Goal: Task Accomplishment & Management: Manage account settings

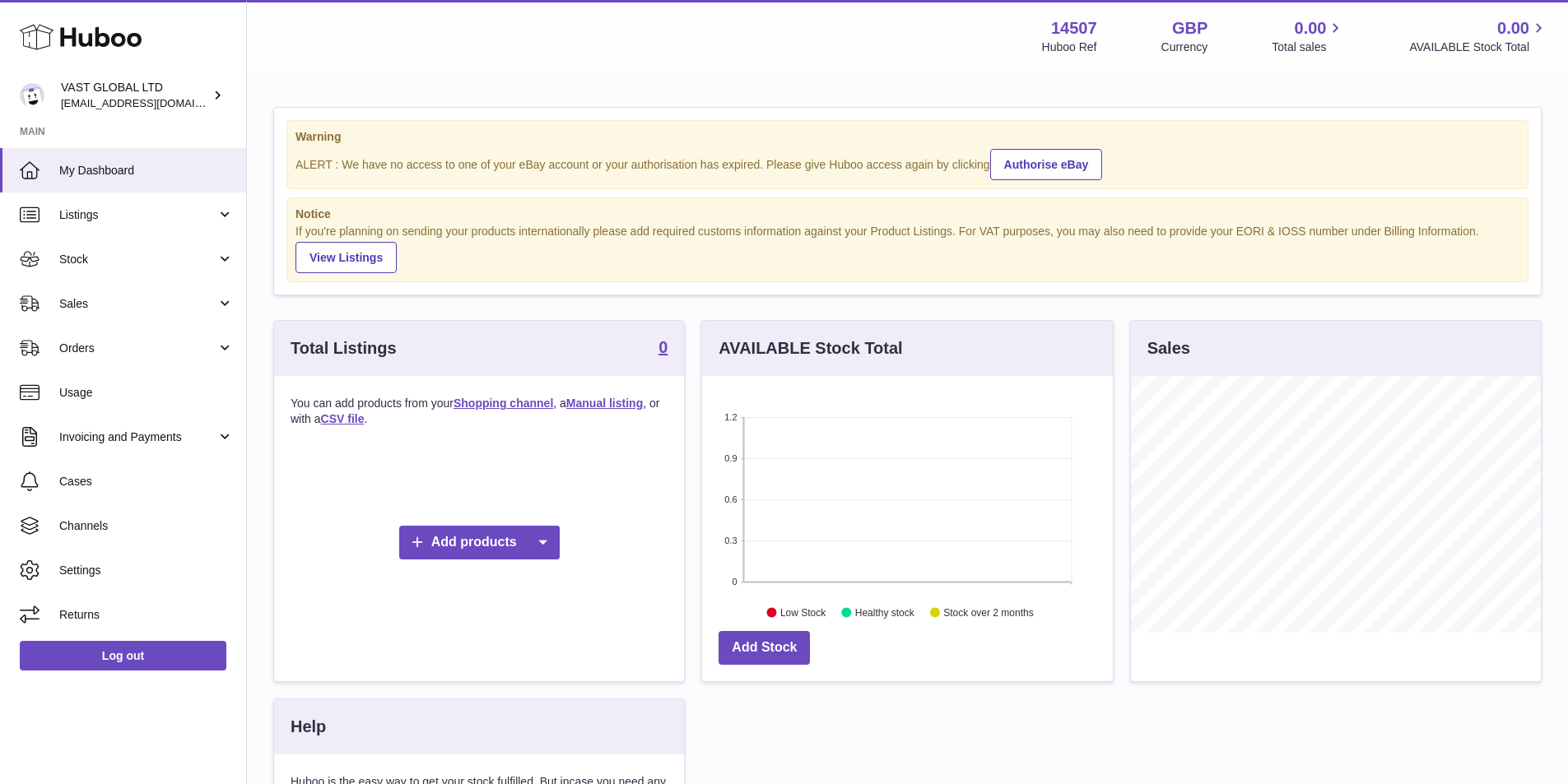
scroll to position [257, 411]
drag, startPoint x: 196, startPoint y: 104, endPoint x: 206, endPoint y: 104, distance: 10.0
click at [196, 103] on div "VAST GLOBAL LTD vastglobaluk@gmail.com" at bounding box center [135, 96] width 148 height 32
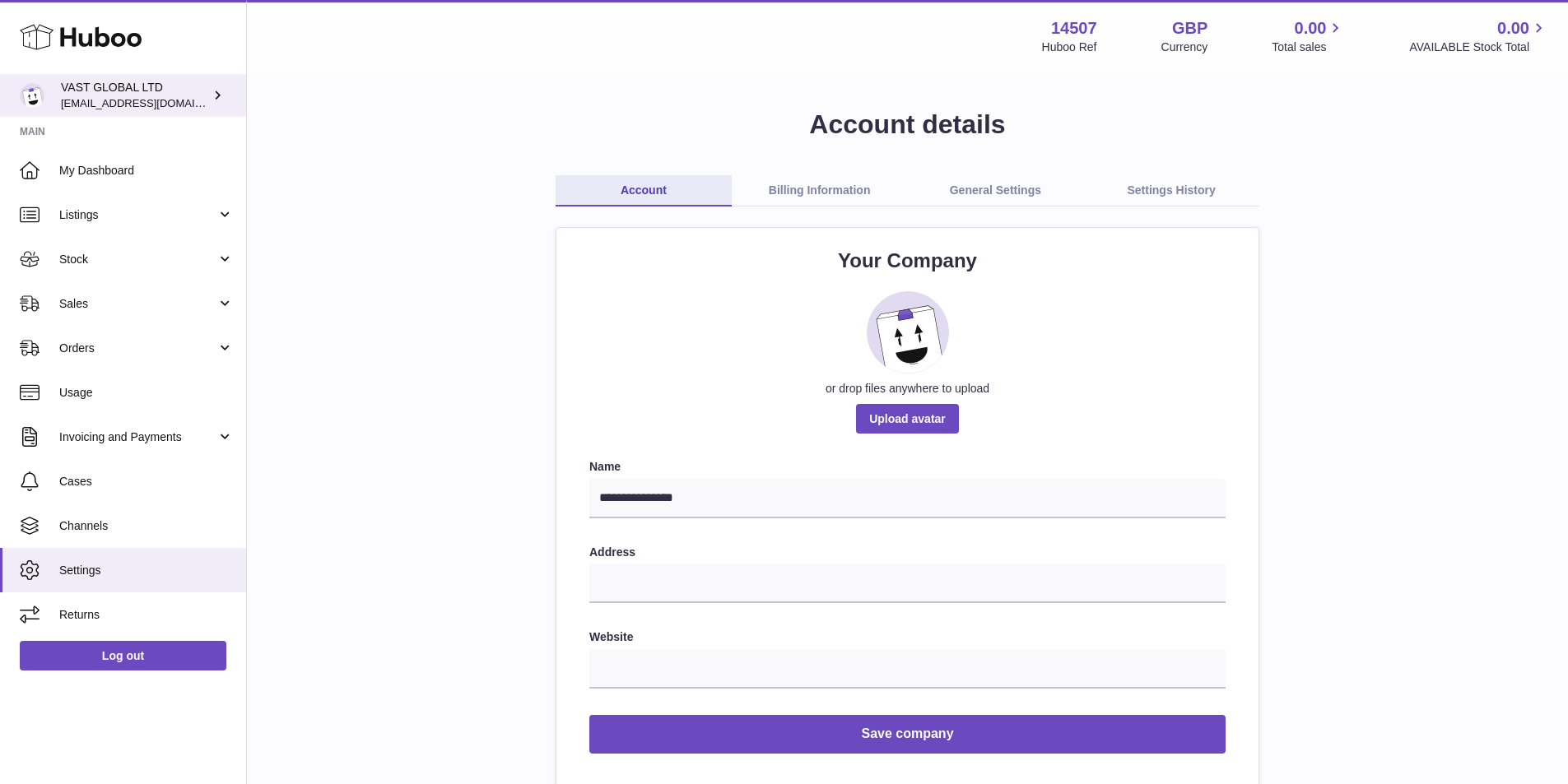
click at [30, 98] on img at bounding box center [32, 95] width 25 height 25
drag, startPoint x: 663, startPoint y: 585, endPoint x: 674, endPoint y: 588, distance: 11.4
click at [666, 587] on input "text" at bounding box center [907, 583] width 636 height 39
type input "**********"
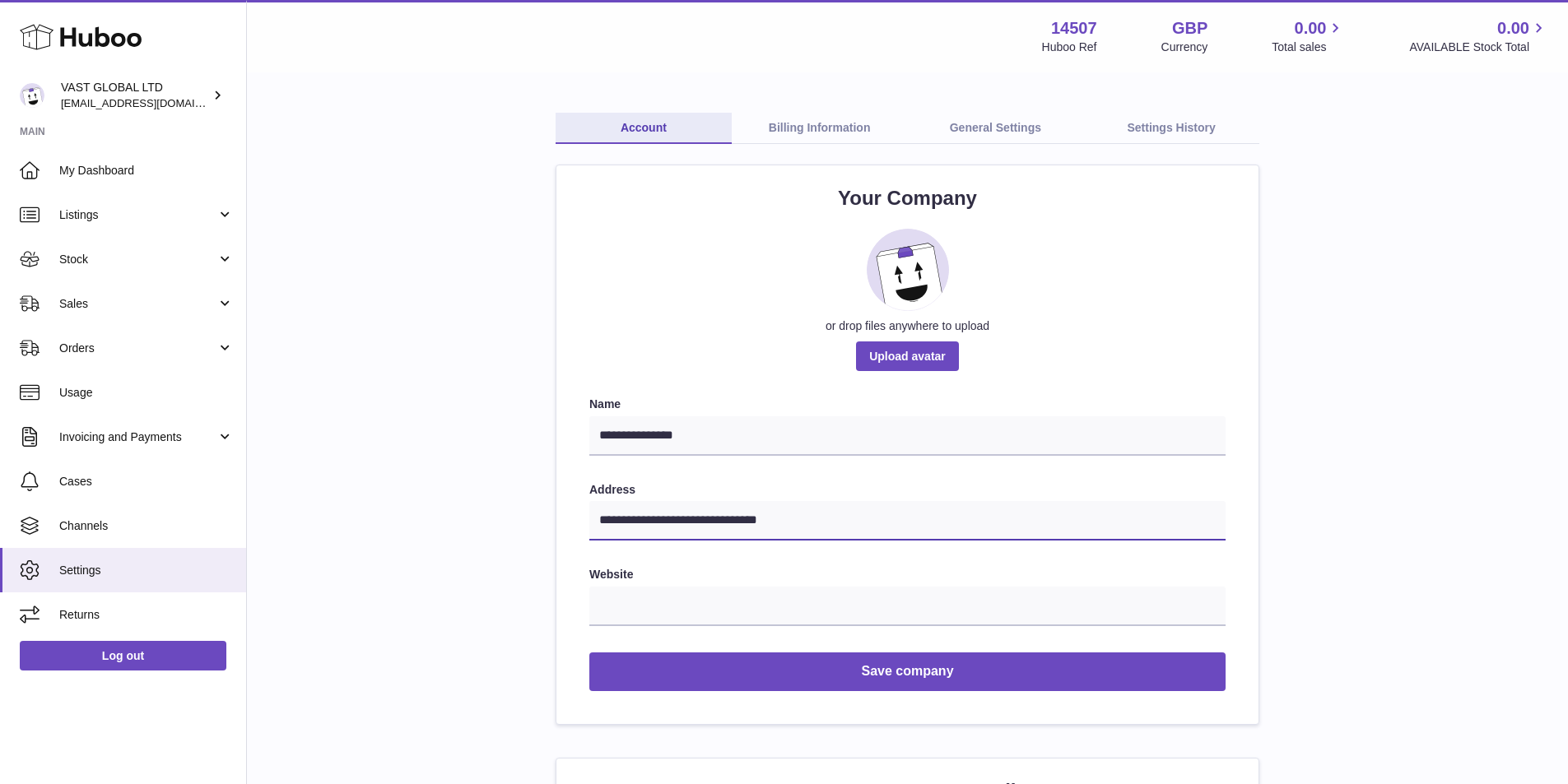
scroll to position [247, 0]
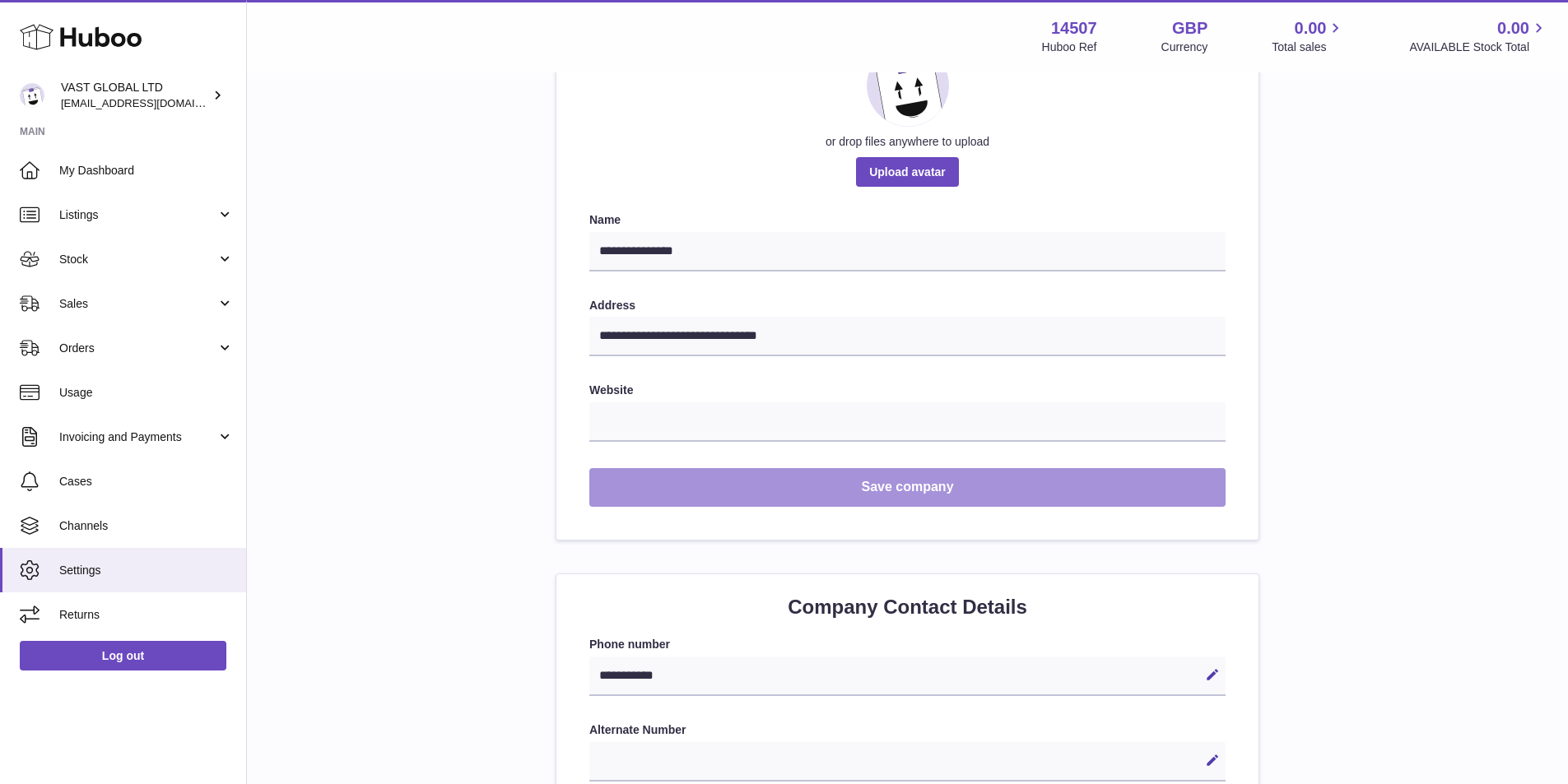
click at [906, 489] on button "Save company" at bounding box center [907, 487] width 636 height 38
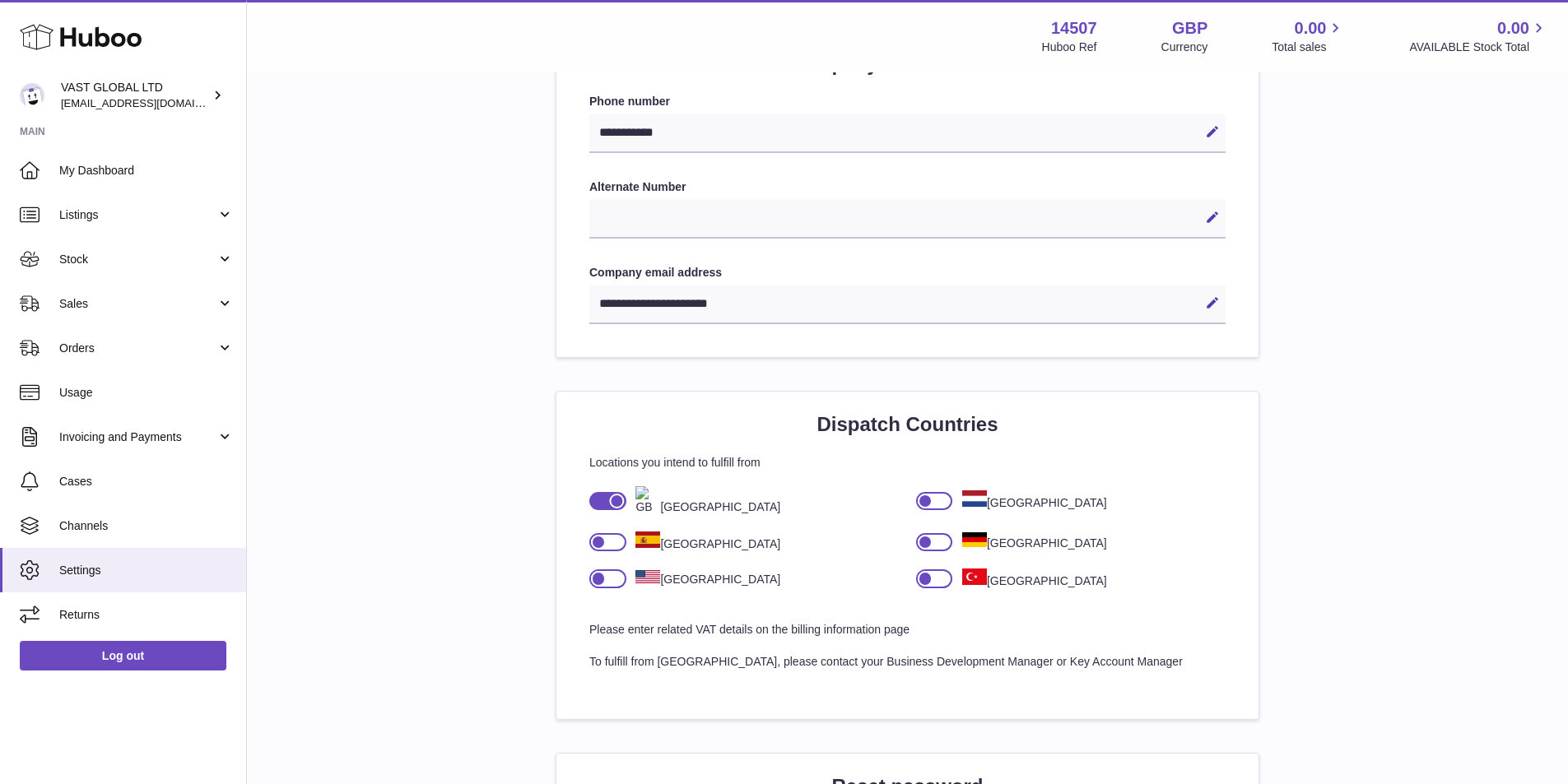
scroll to position [823, 0]
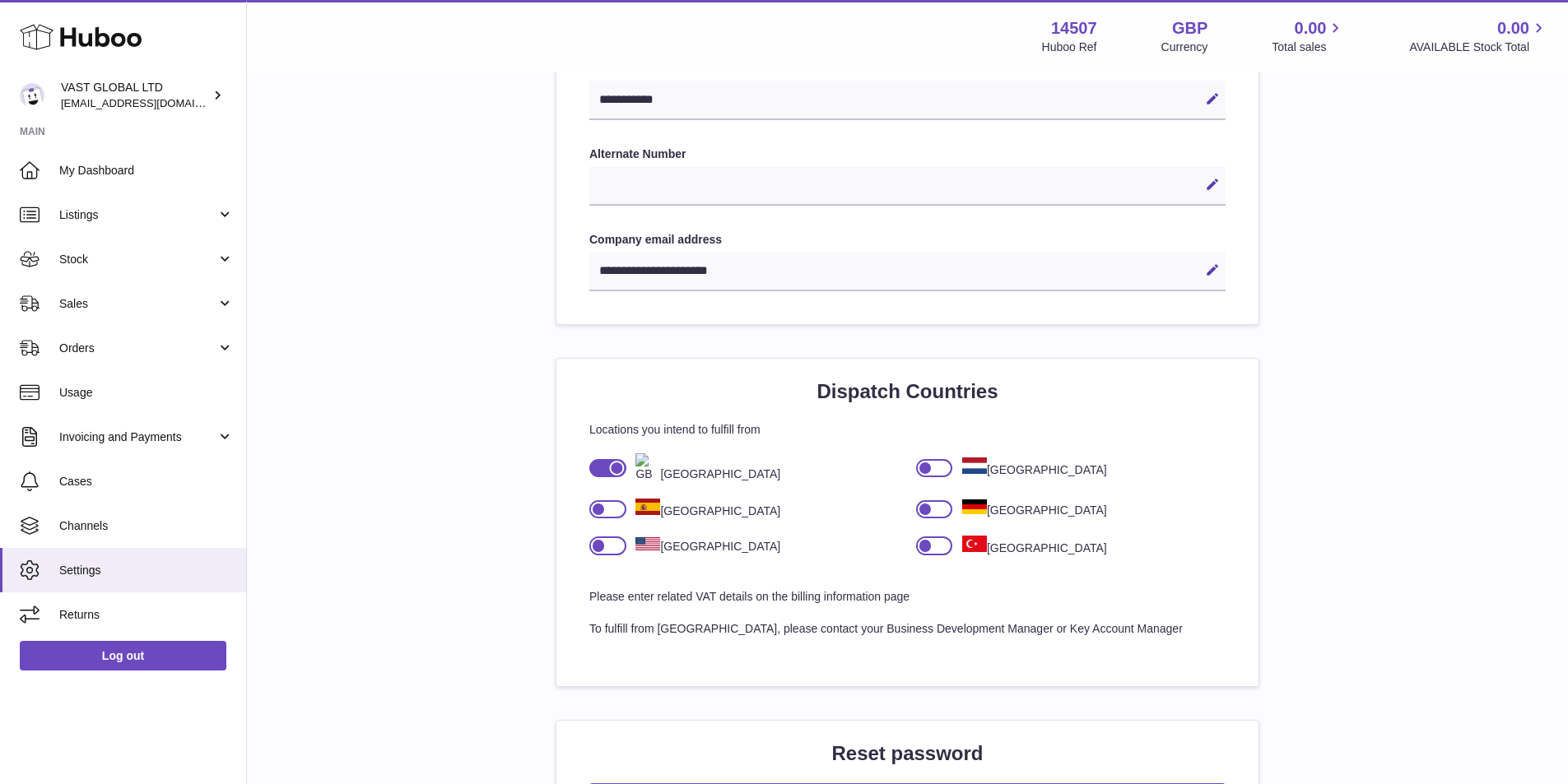
click at [622, 548] on div at bounding box center [608, 546] width 37 height 18
click at [614, 548] on div at bounding box center [616, 545] width 15 height 15
click at [616, 551] on div at bounding box center [608, 546] width 37 height 18
click at [614, 546] on div at bounding box center [616, 545] width 15 height 15
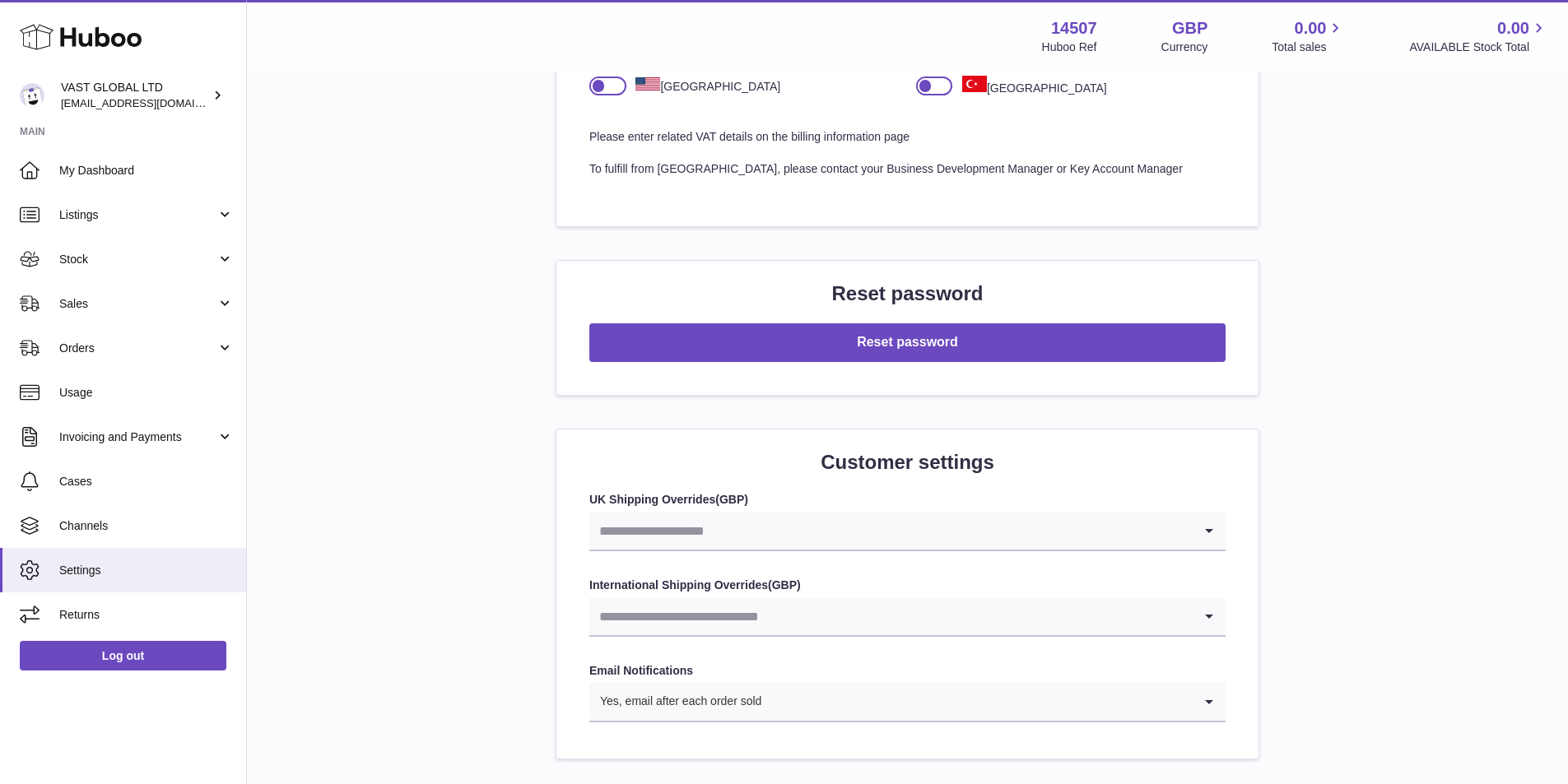
scroll to position [1317, 0]
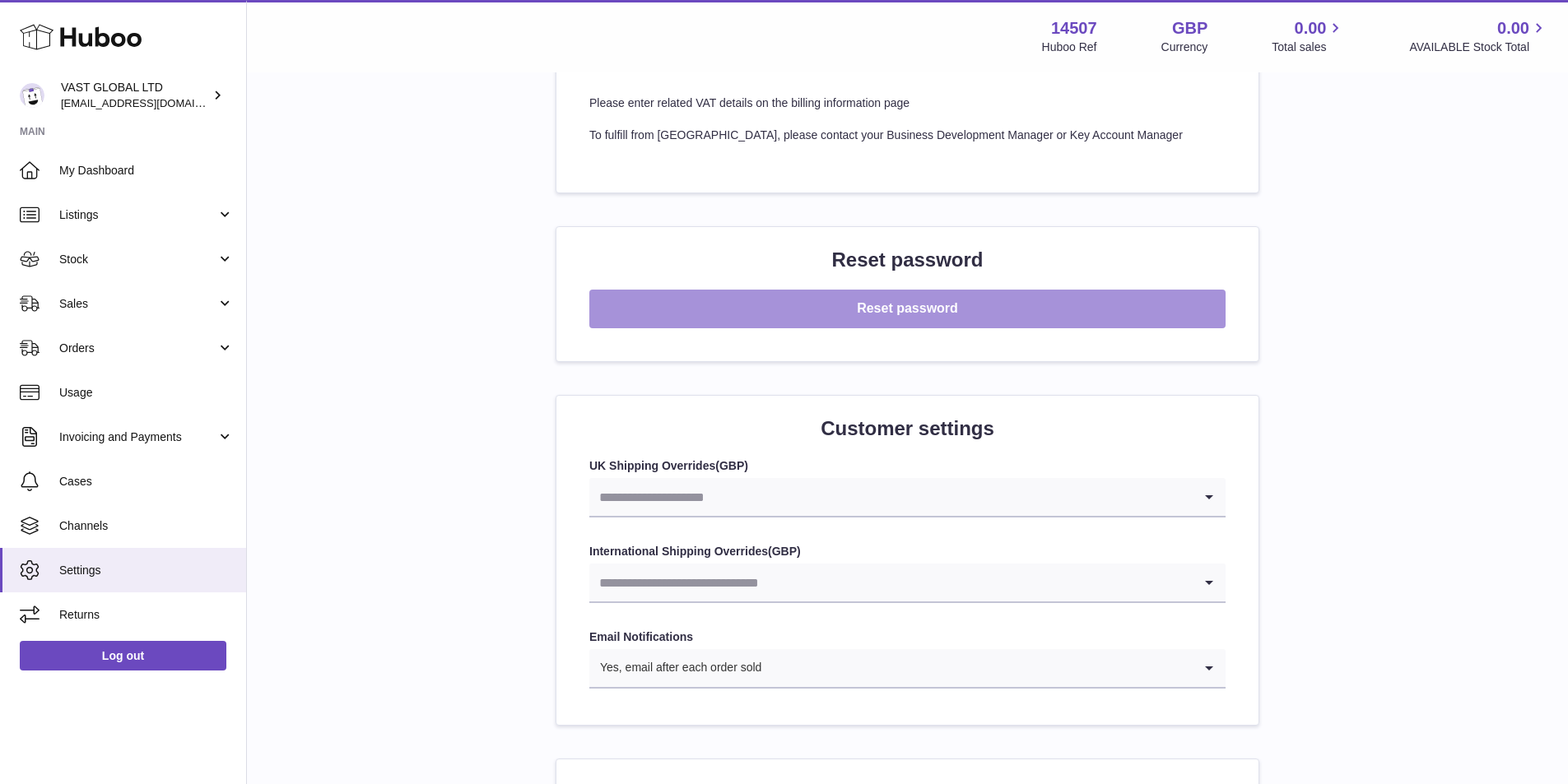
click at [987, 315] on button "Reset password" at bounding box center [907, 308] width 636 height 38
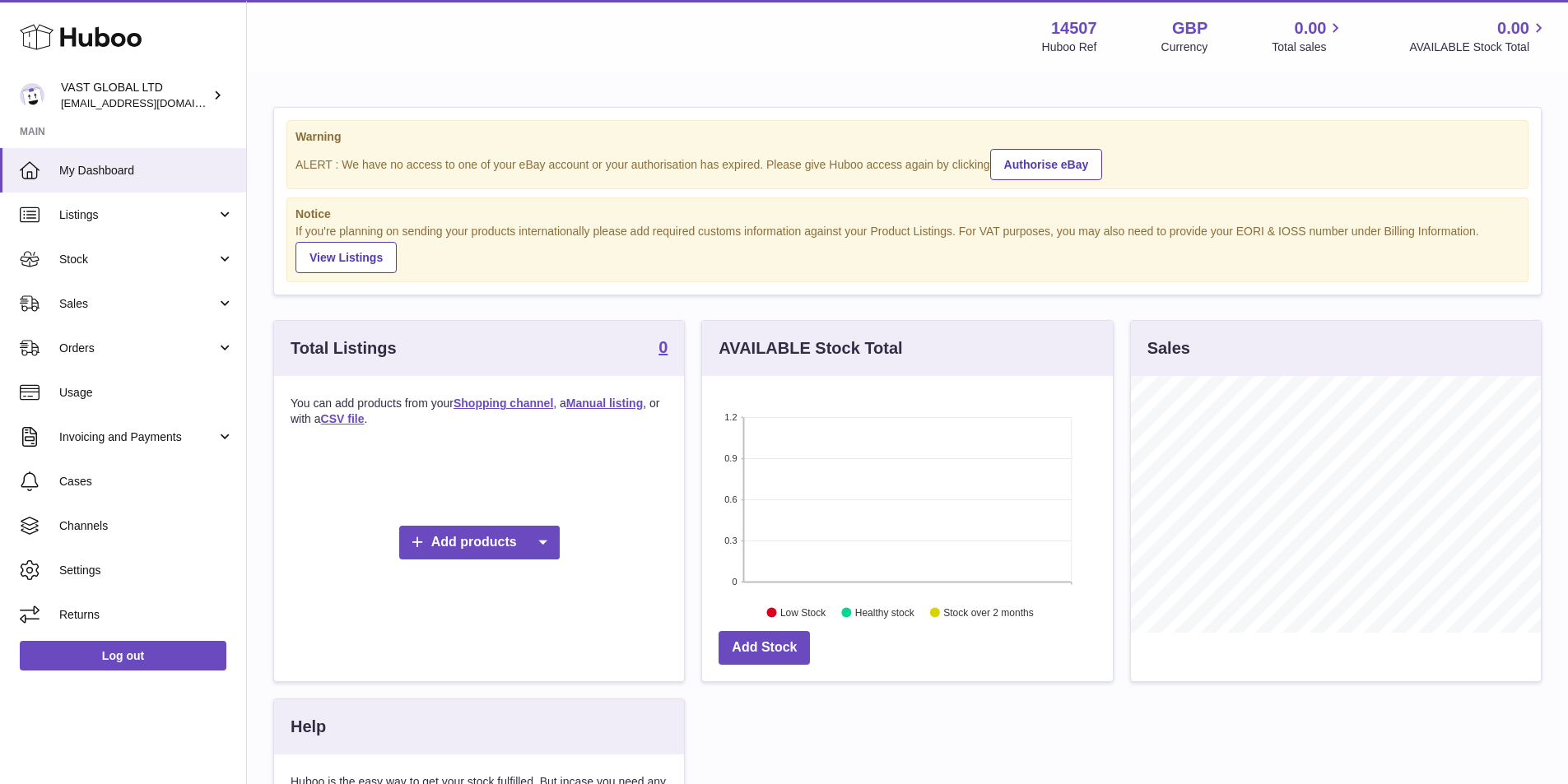
scroll to position [257, 411]
click at [1046, 166] on link "Authorise eBay" at bounding box center [1046, 164] width 112 height 32
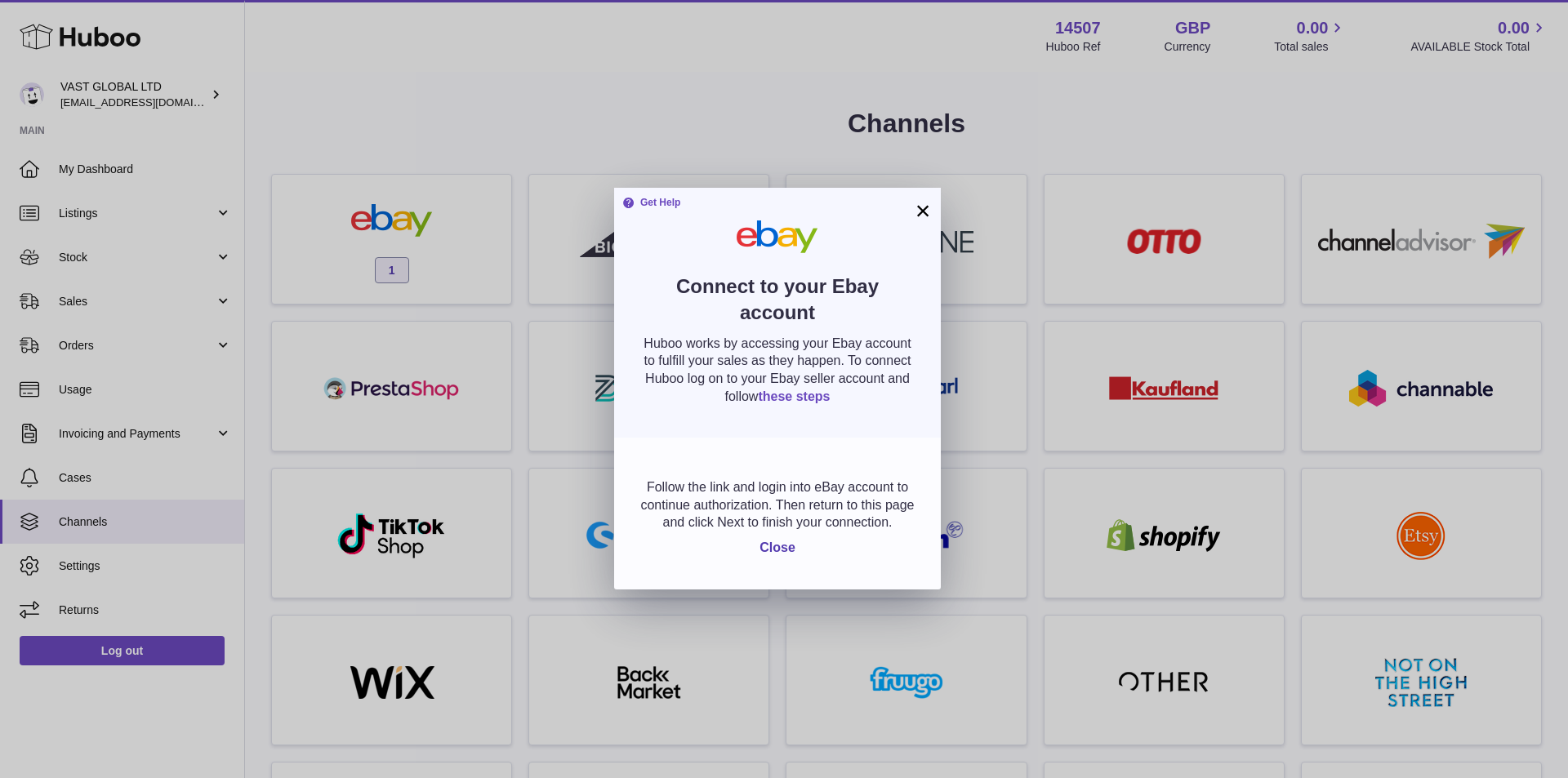
click at [806, 395] on link "these steps" at bounding box center [794, 397] width 72 height 14
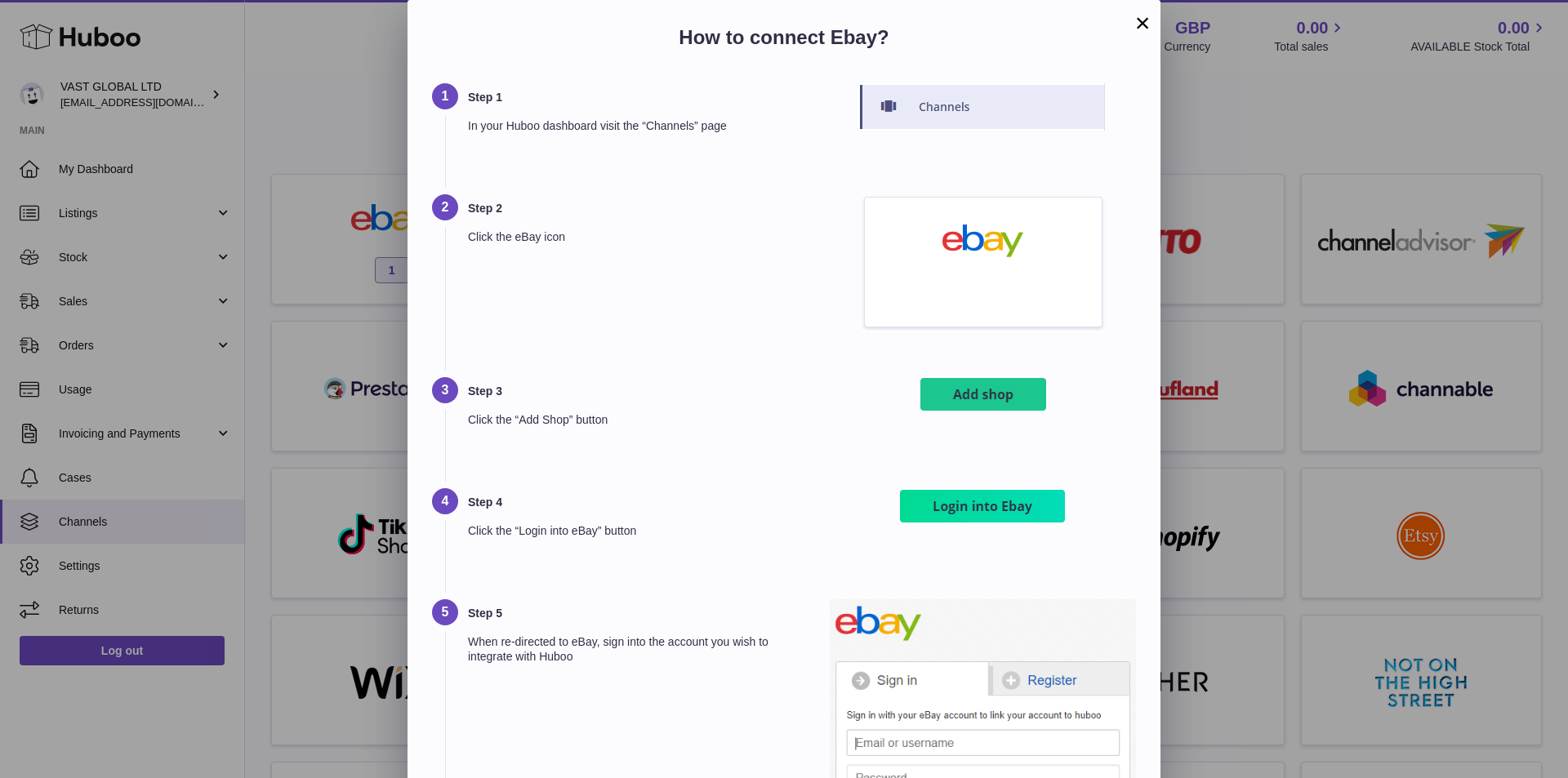
click at [970, 251] on img at bounding box center [983, 263] width 246 height 138
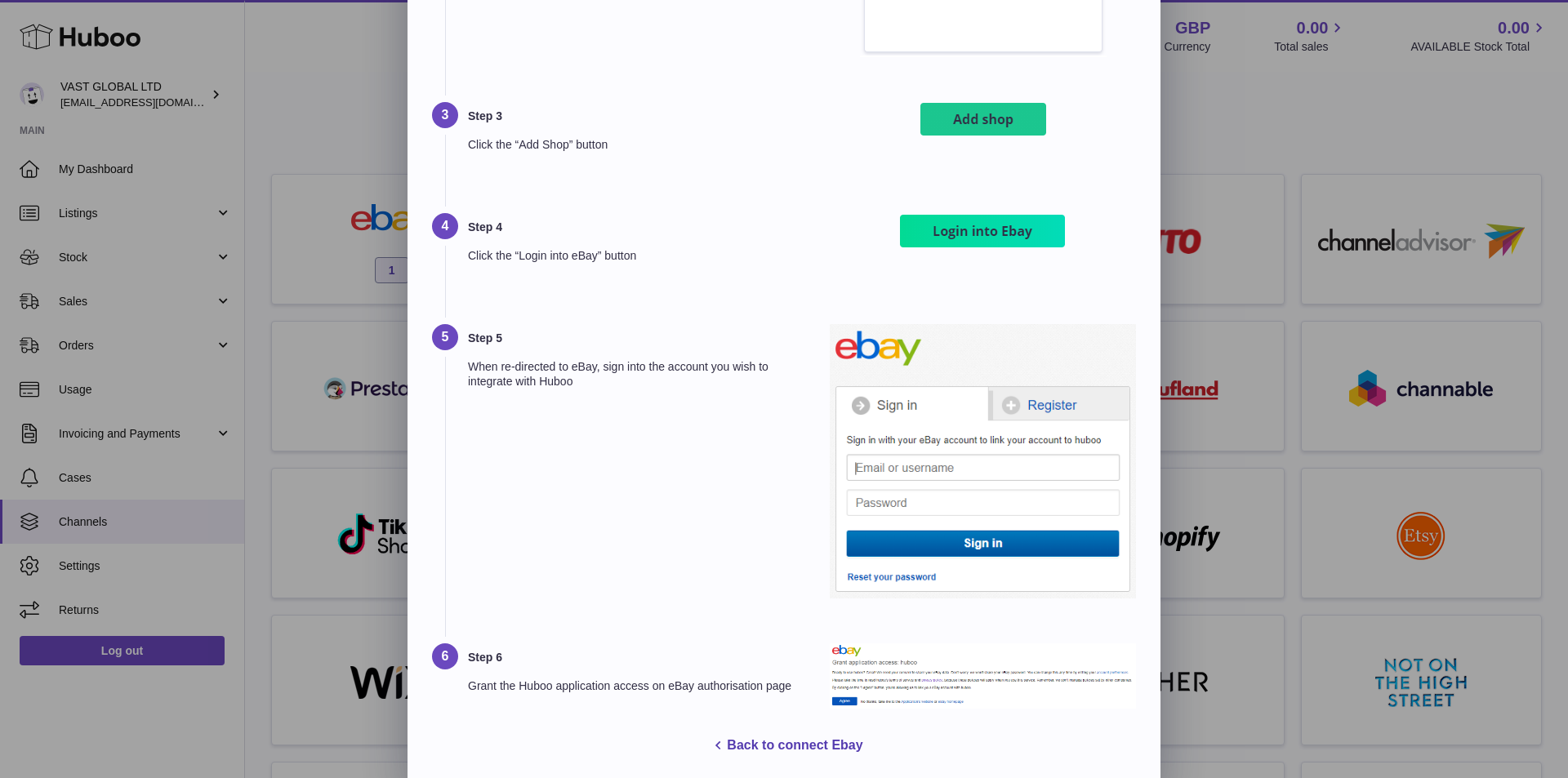
scroll to position [285, 0]
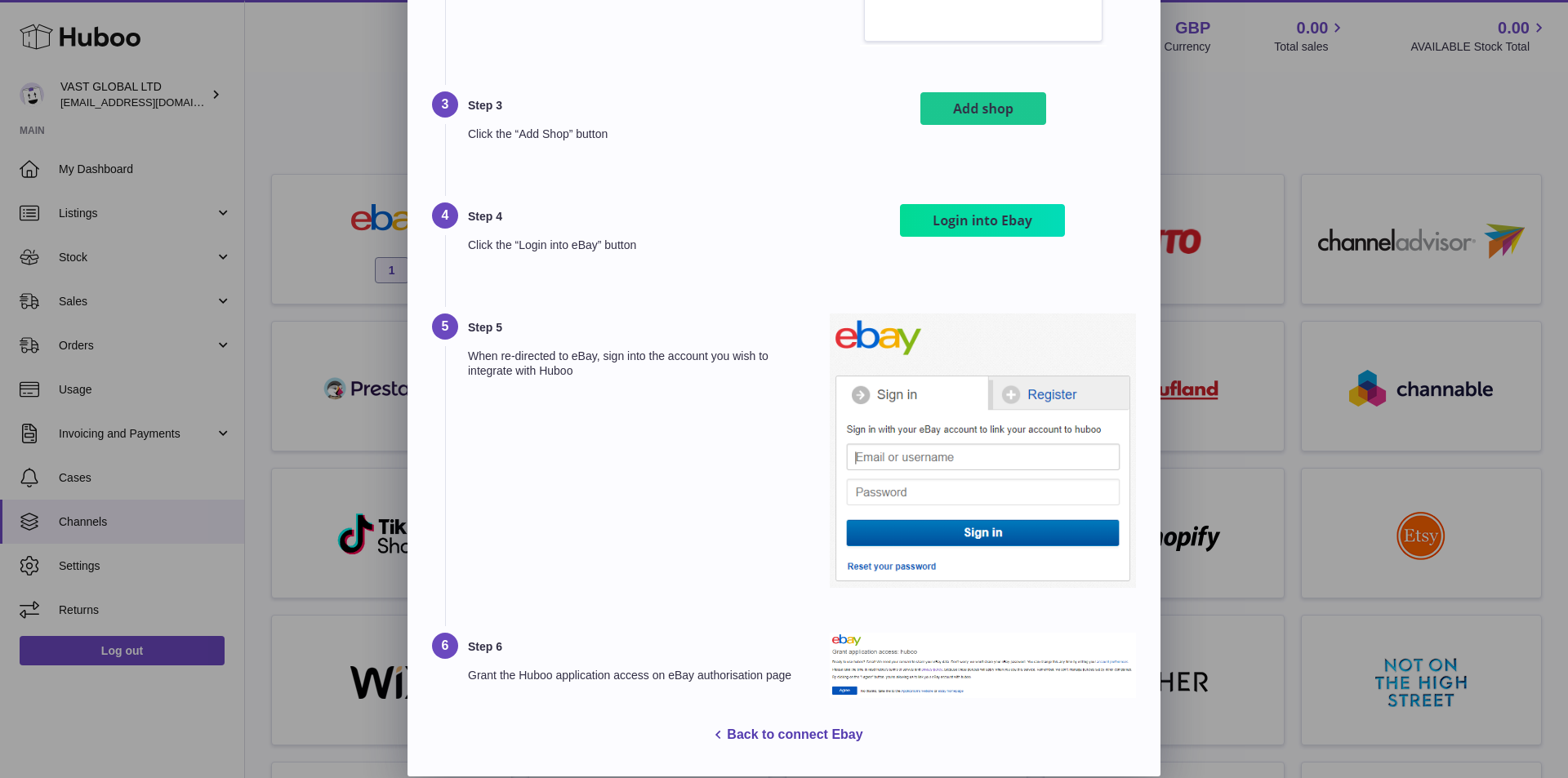
click at [902, 454] on img at bounding box center [982, 451] width 306 height 275
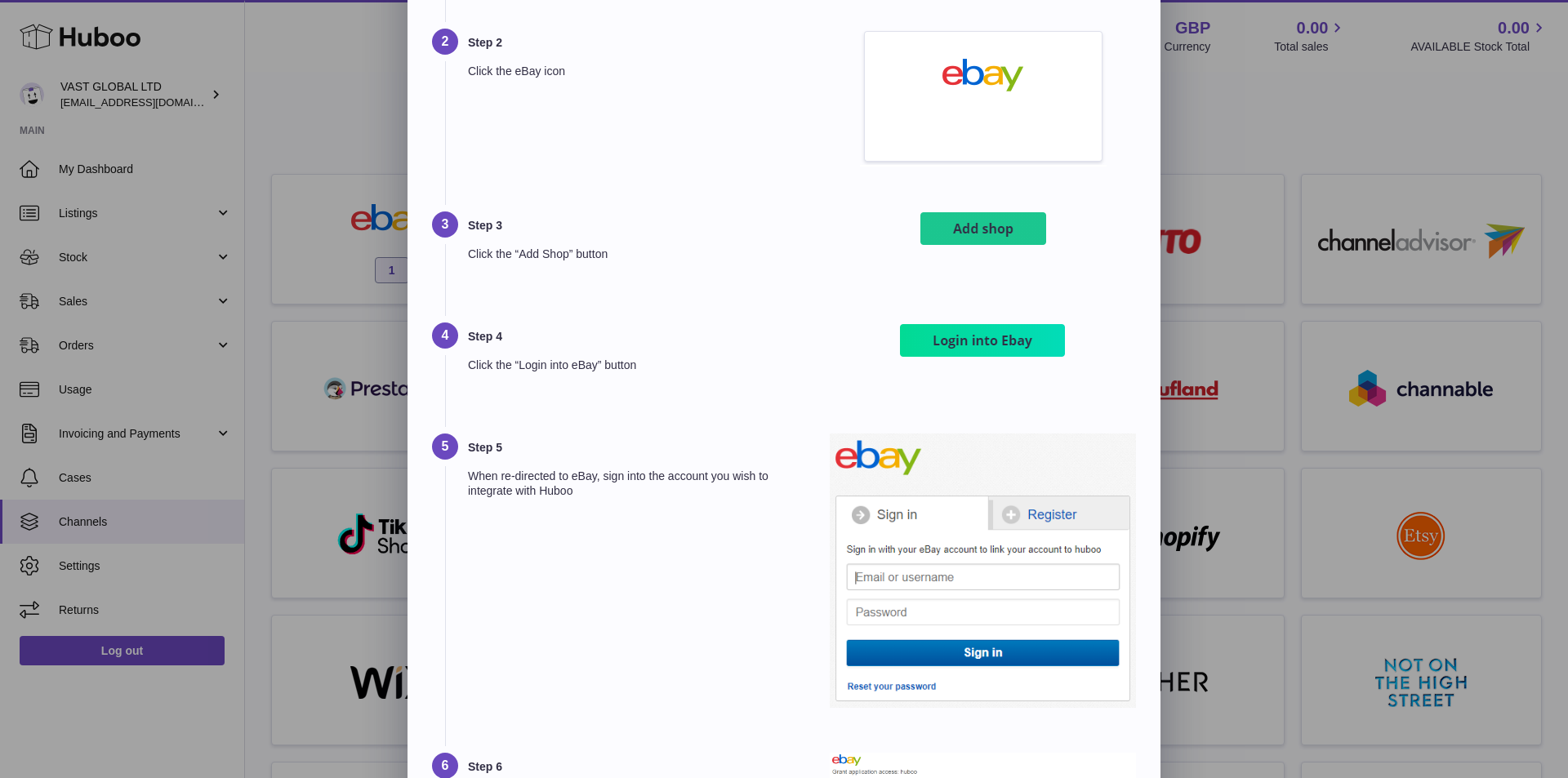
scroll to position [0, 0]
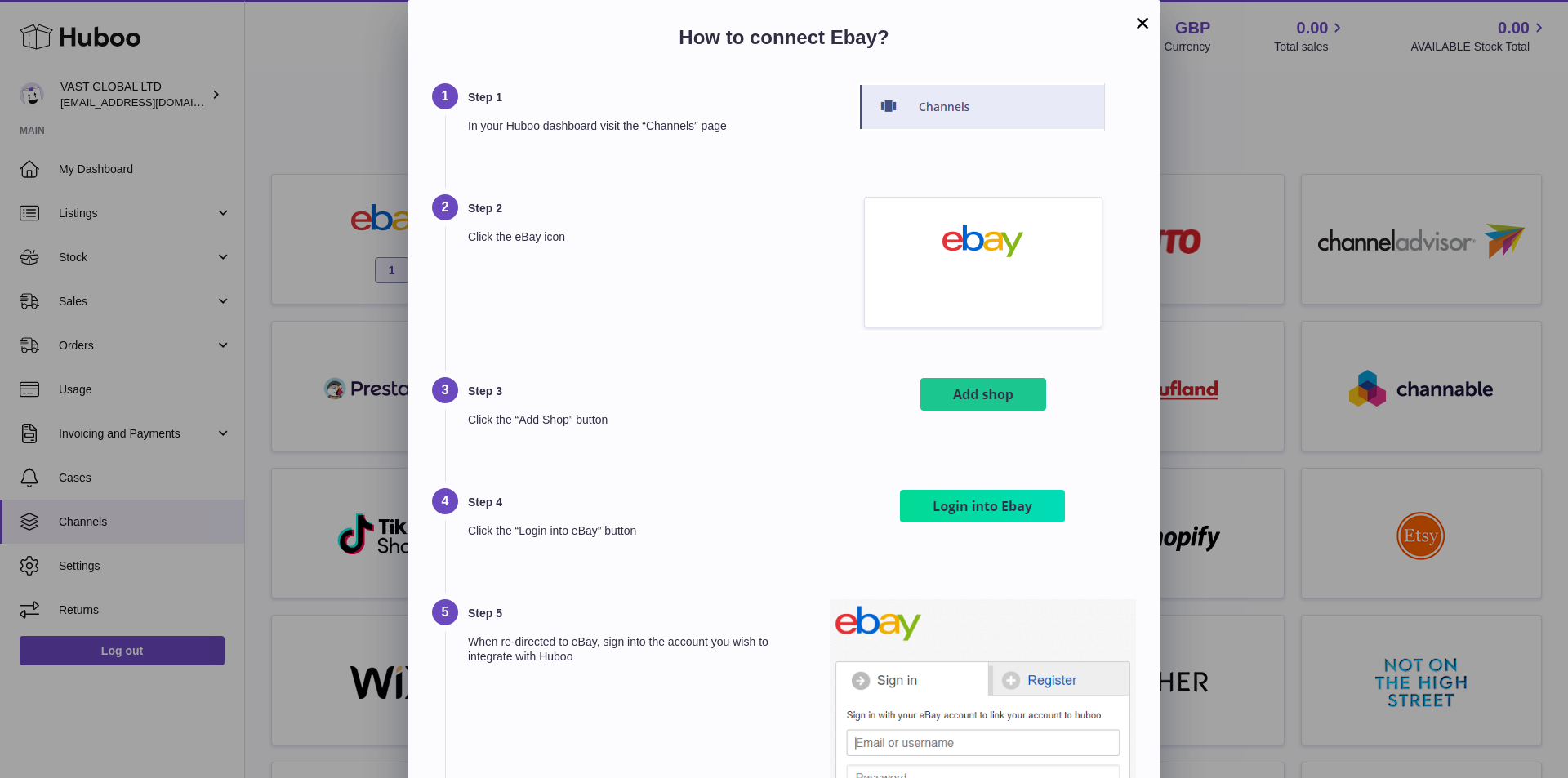
click at [985, 273] on img at bounding box center [983, 263] width 246 height 138
click at [998, 400] on img at bounding box center [983, 395] width 131 height 36
click at [1002, 507] on img at bounding box center [982, 507] width 171 height 37
click at [1004, 506] on img at bounding box center [982, 507] width 171 height 37
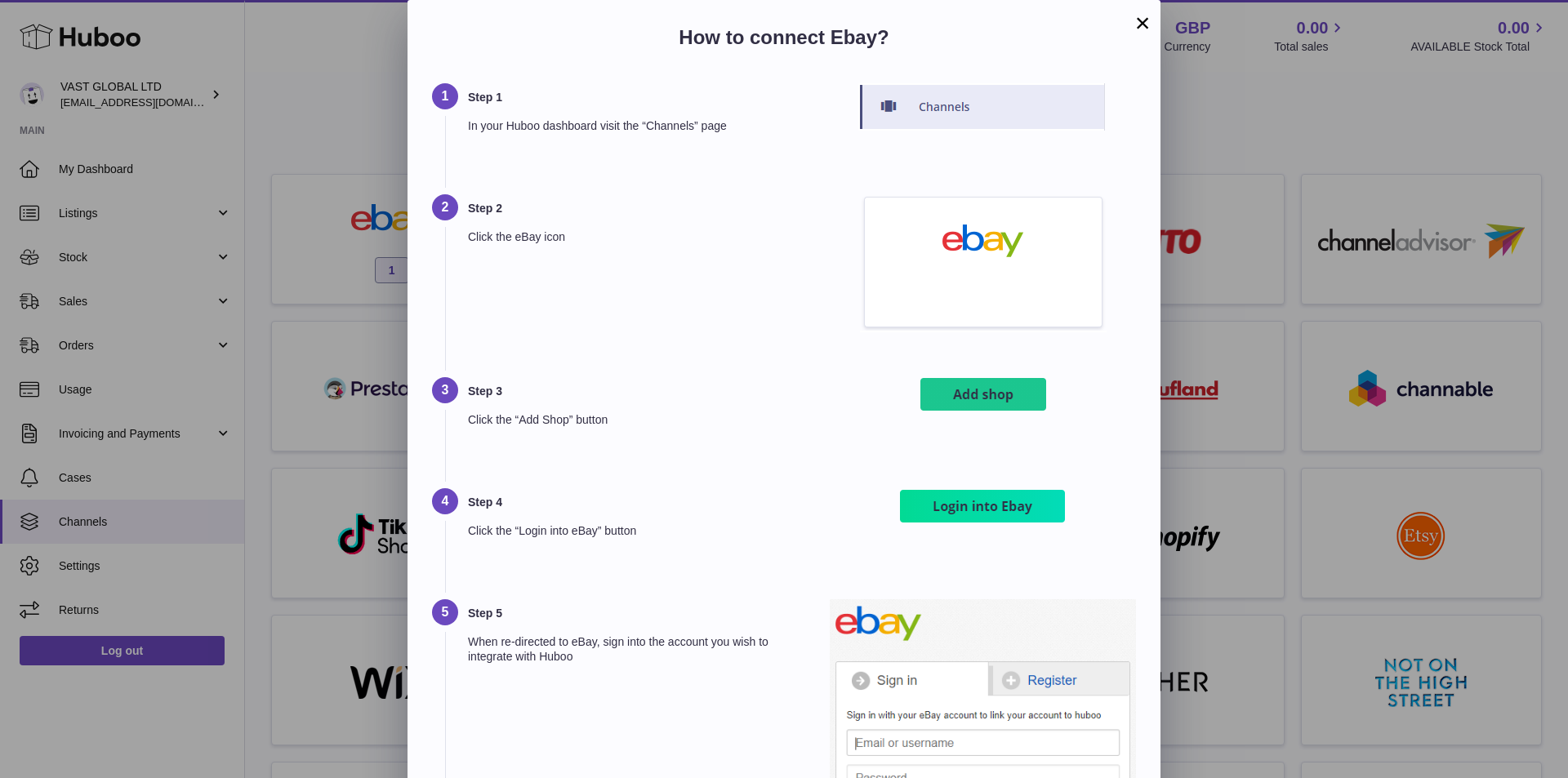
click at [1144, 21] on button "×" at bounding box center [1143, 22] width 20 height 20
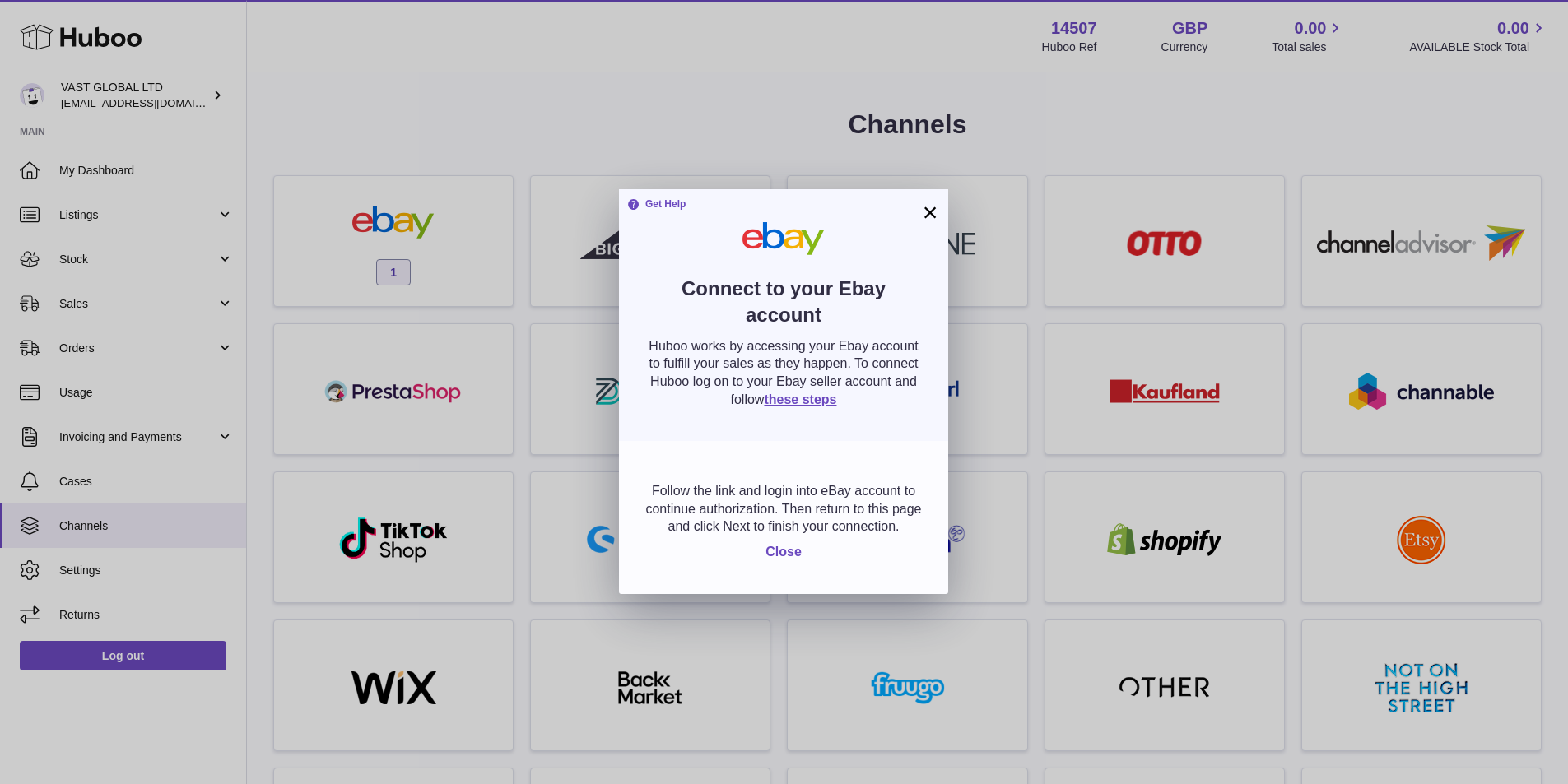
click at [784, 555] on span "Close" at bounding box center [783, 552] width 36 height 14
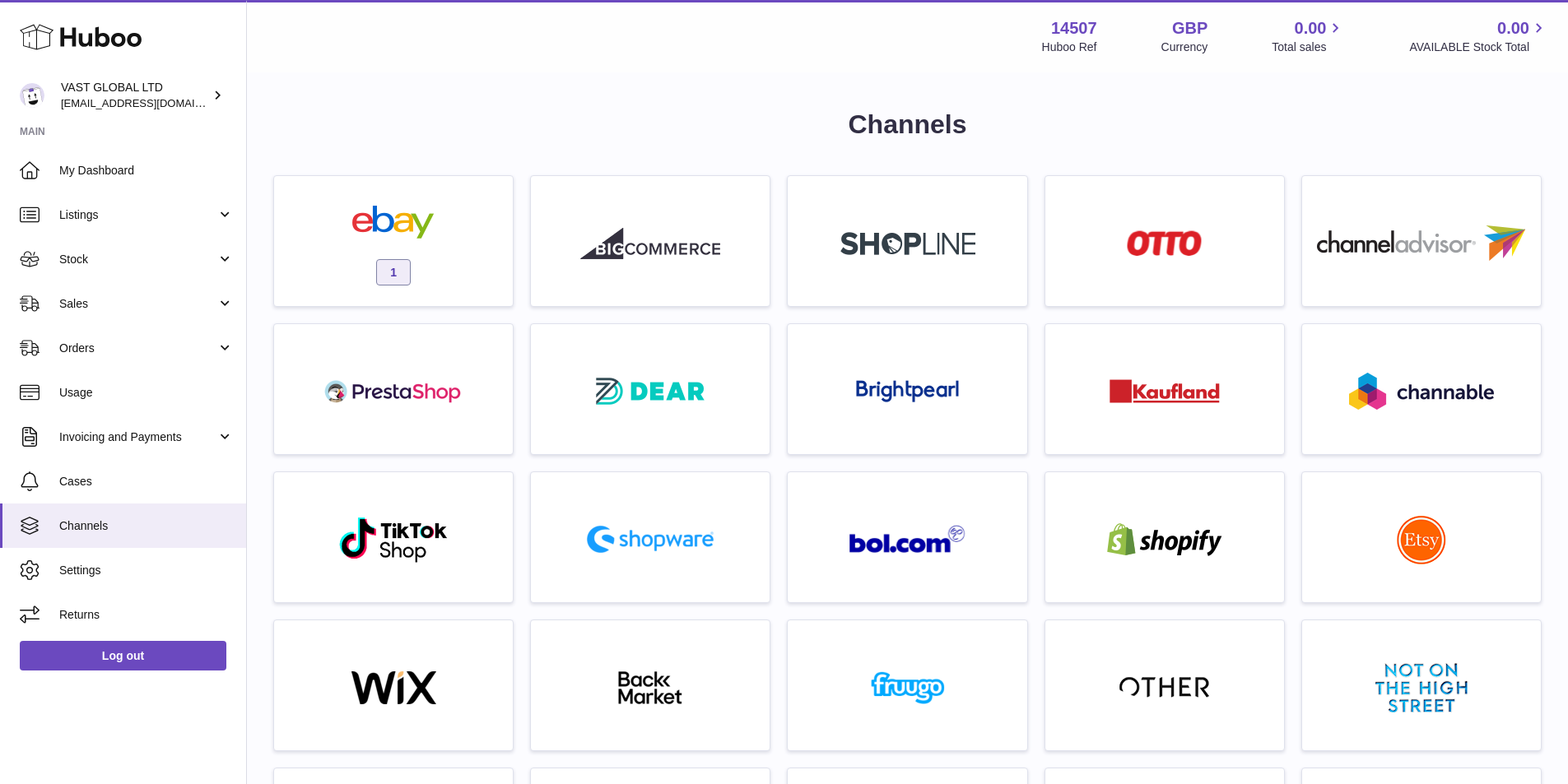
drag, startPoint x: 415, startPoint y: 234, endPoint x: 426, endPoint y: 238, distance: 11.7
click at [418, 234] on img at bounding box center [393, 222] width 140 height 33
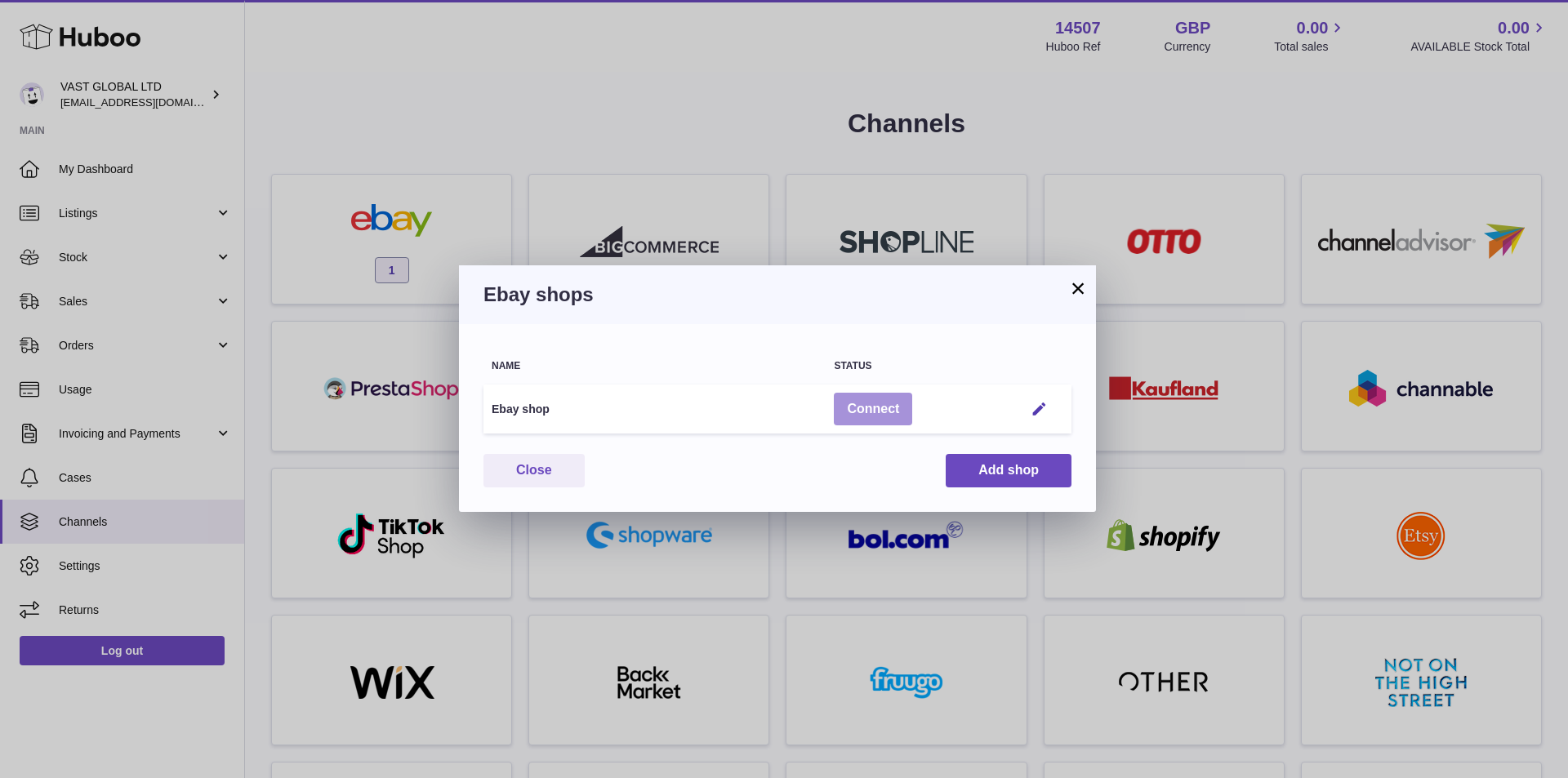
click at [889, 407] on button "Connect" at bounding box center [873, 410] width 78 height 33
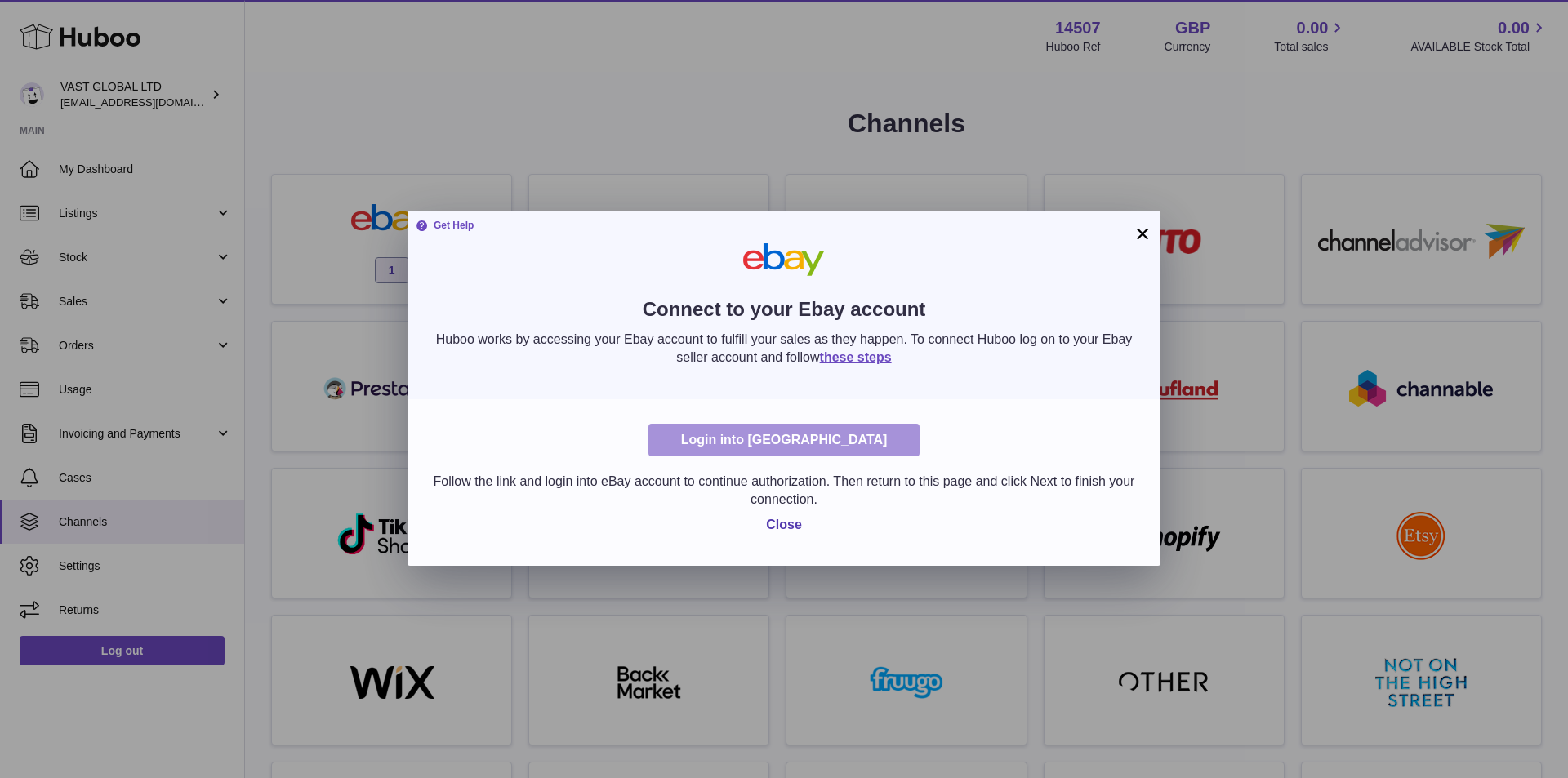
click at [772, 445] on link "Login into Ebay" at bounding box center [784, 441] width 272 height 33
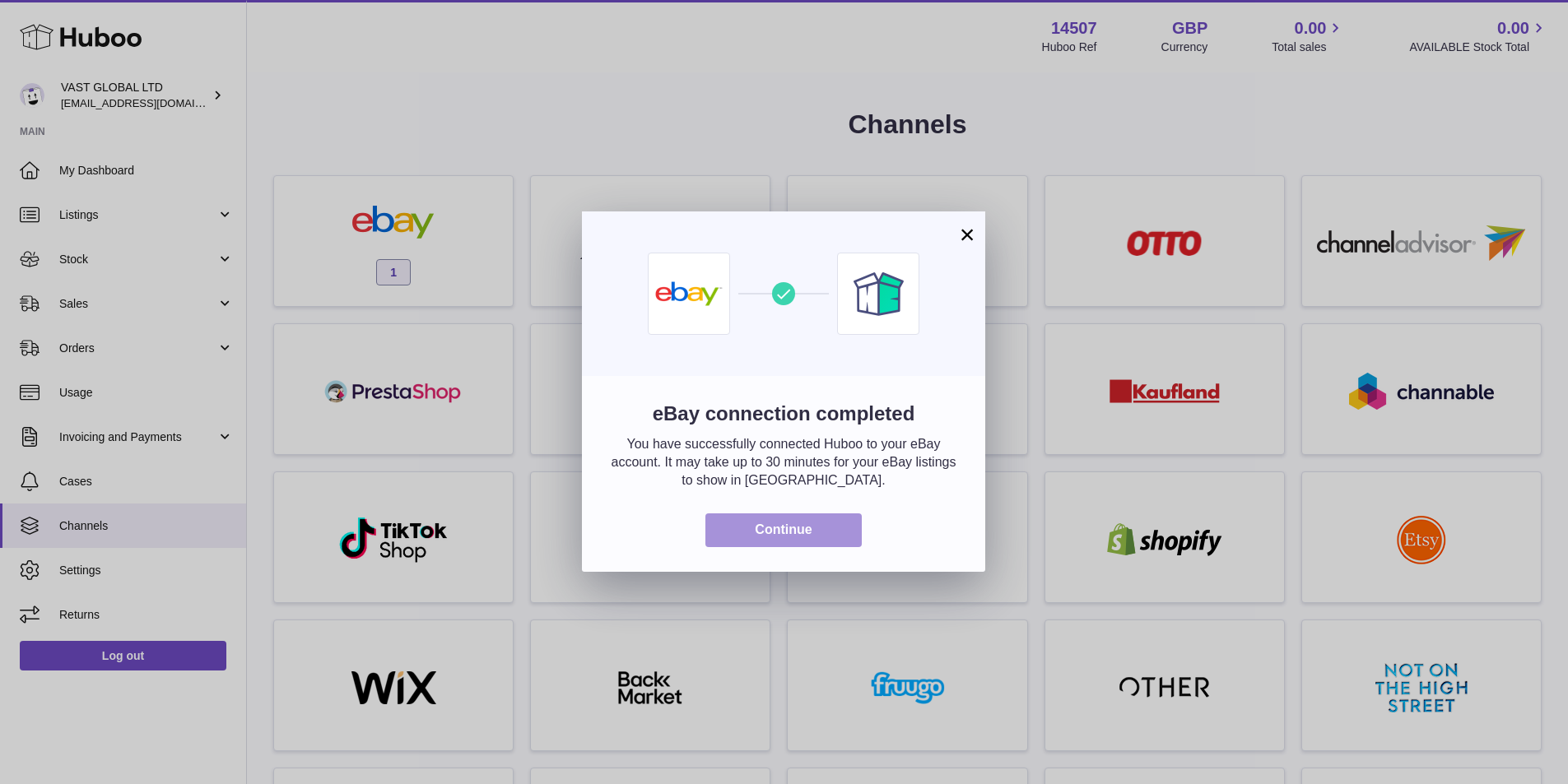
click at [764, 534] on button "Continue" at bounding box center [783, 530] width 157 height 33
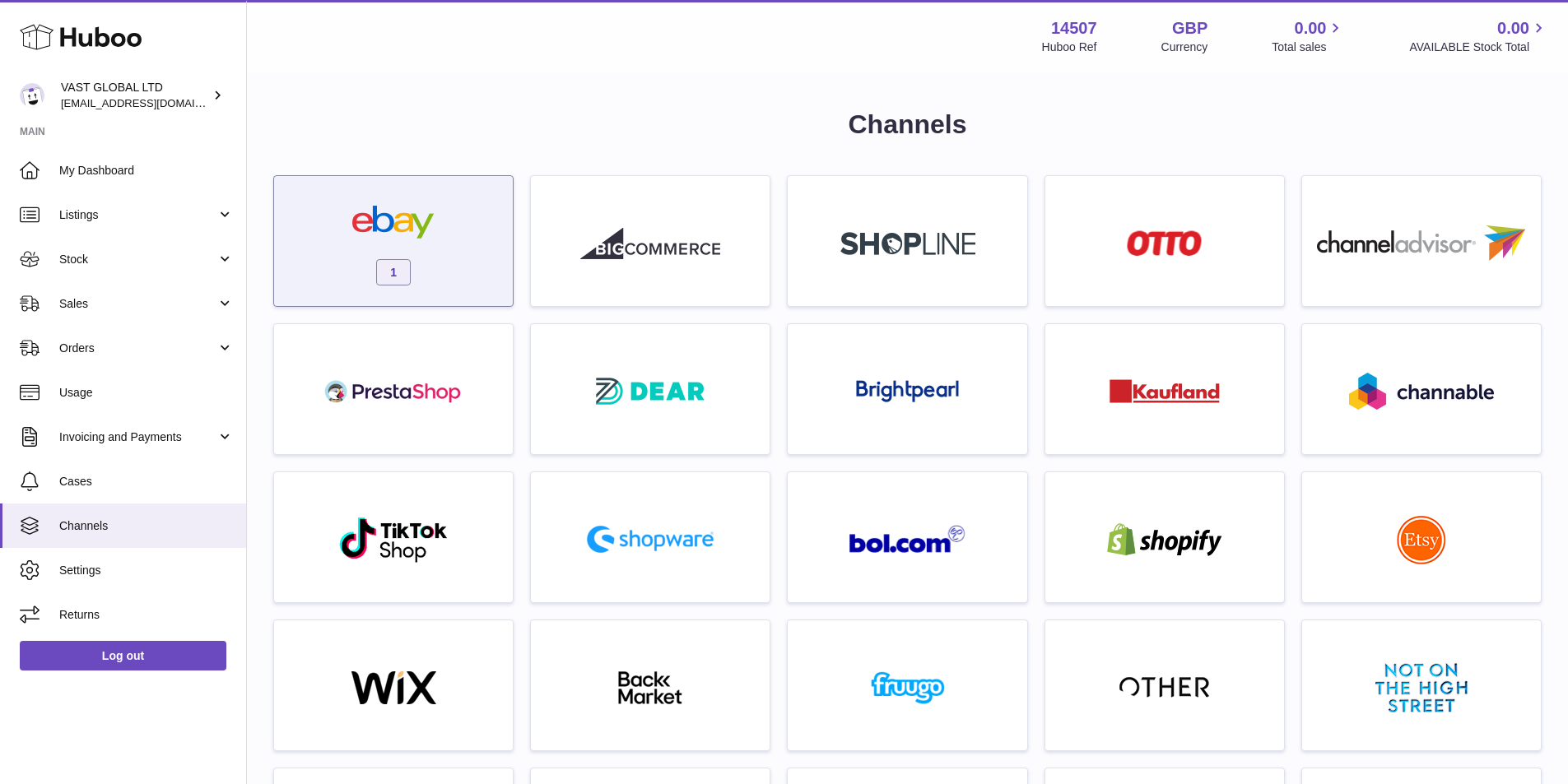
click at [445, 284] on div "1" at bounding box center [394, 245] width 223 height 105
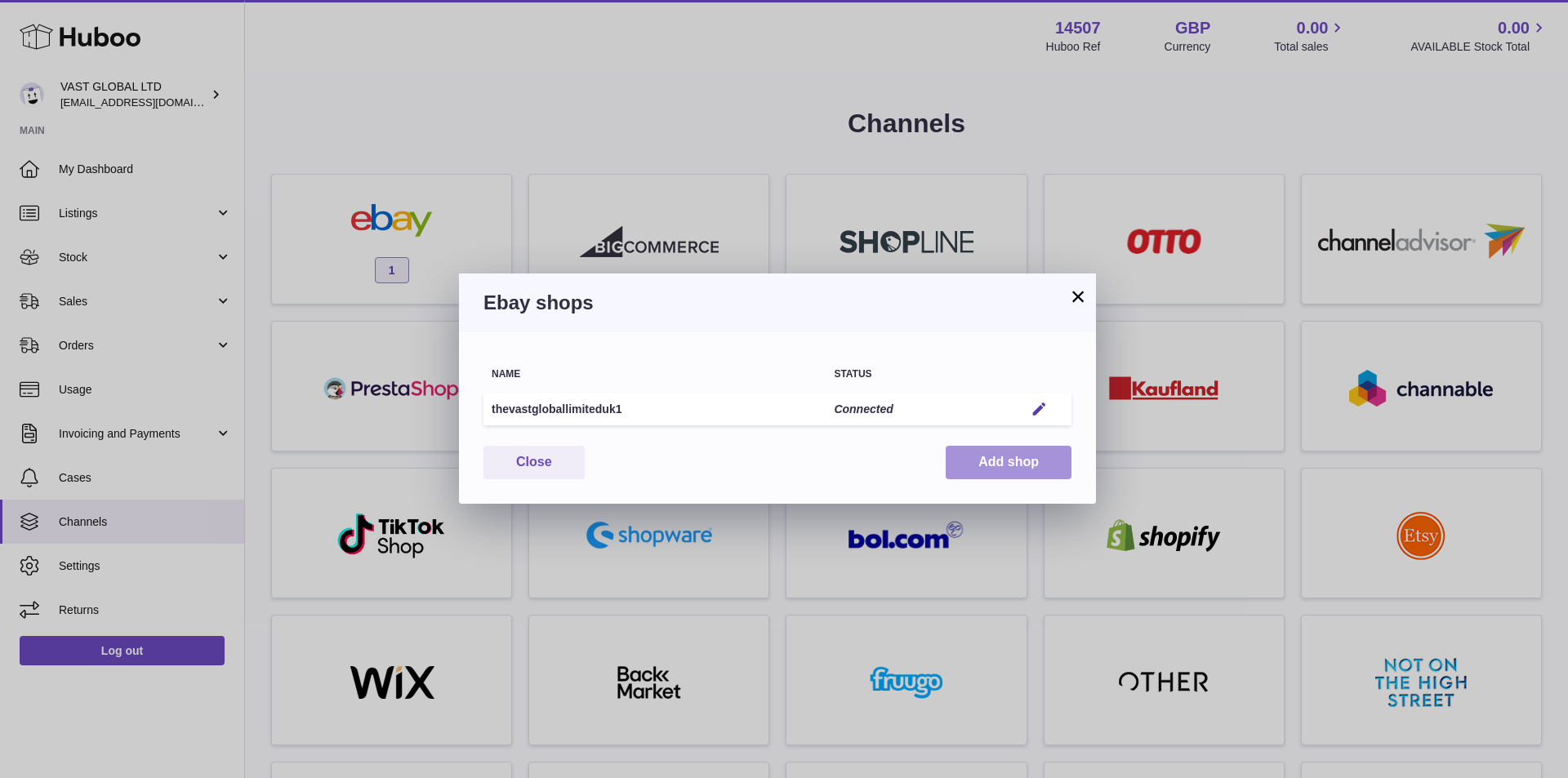
click at [1035, 456] on button "Add shop" at bounding box center [1009, 462] width 126 height 33
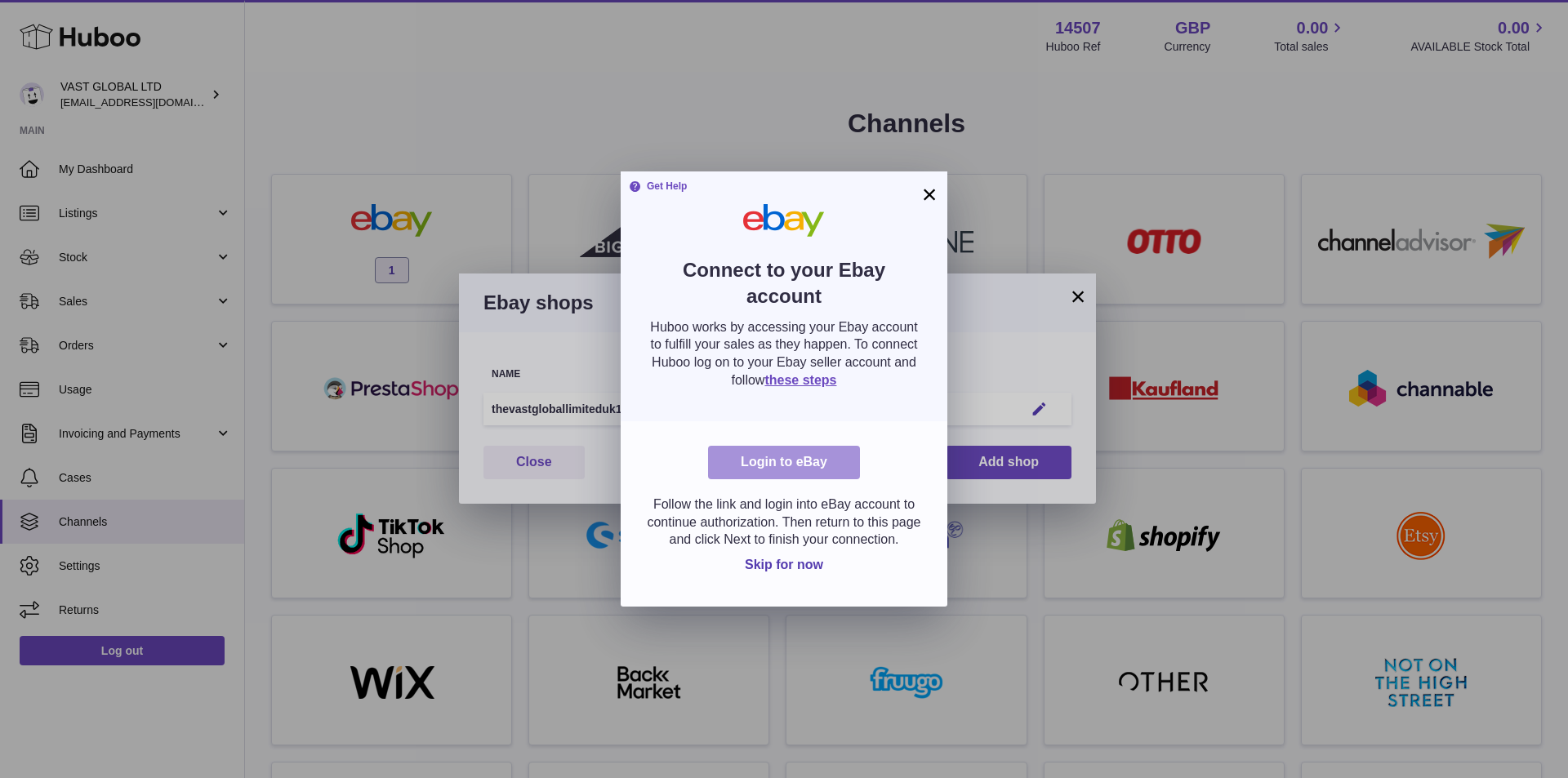
click at [817, 458] on link "Login to eBay" at bounding box center [783, 462] width 152 height 33
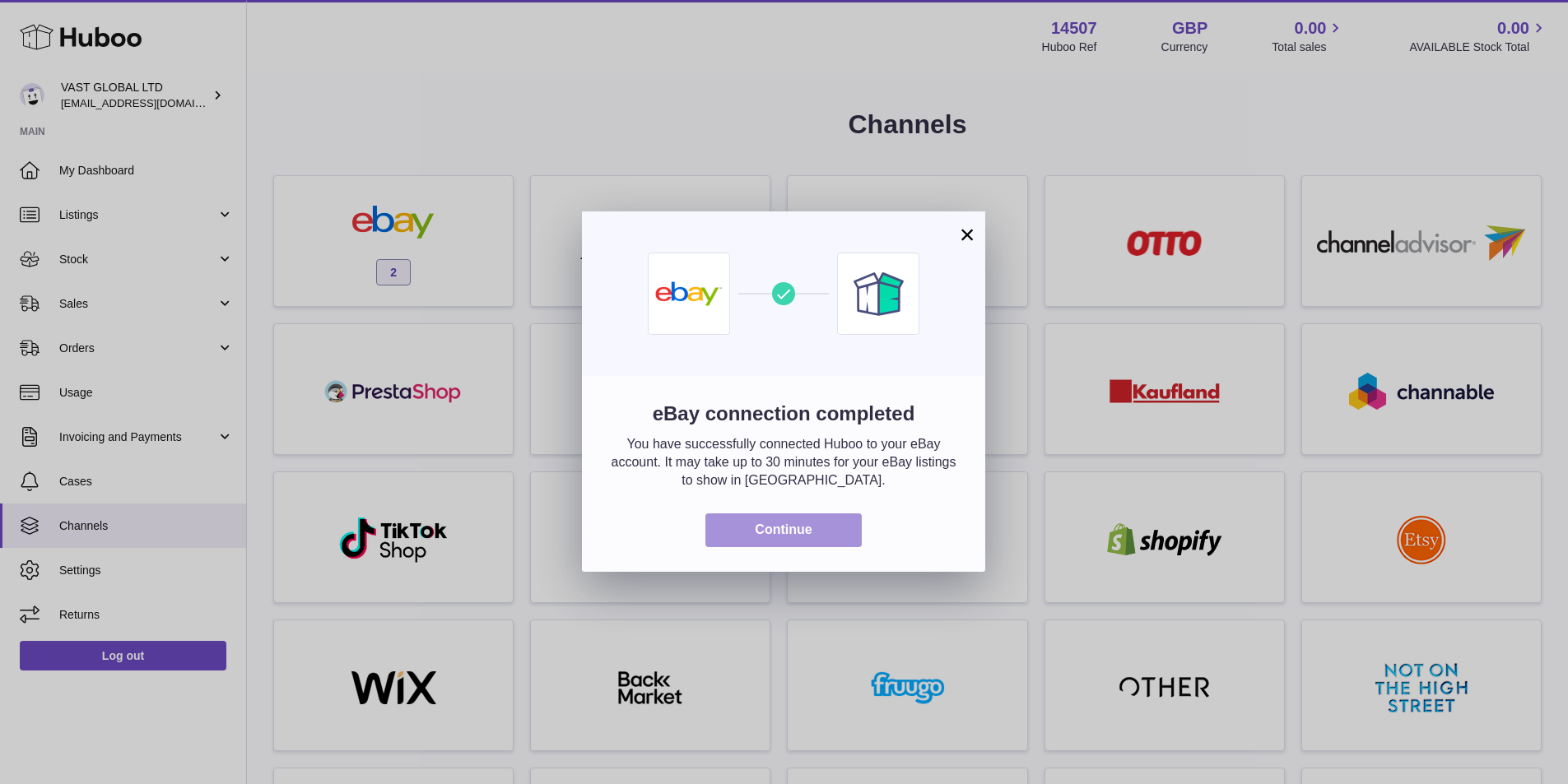
click at [797, 537] on button "Continue" at bounding box center [783, 530] width 157 height 33
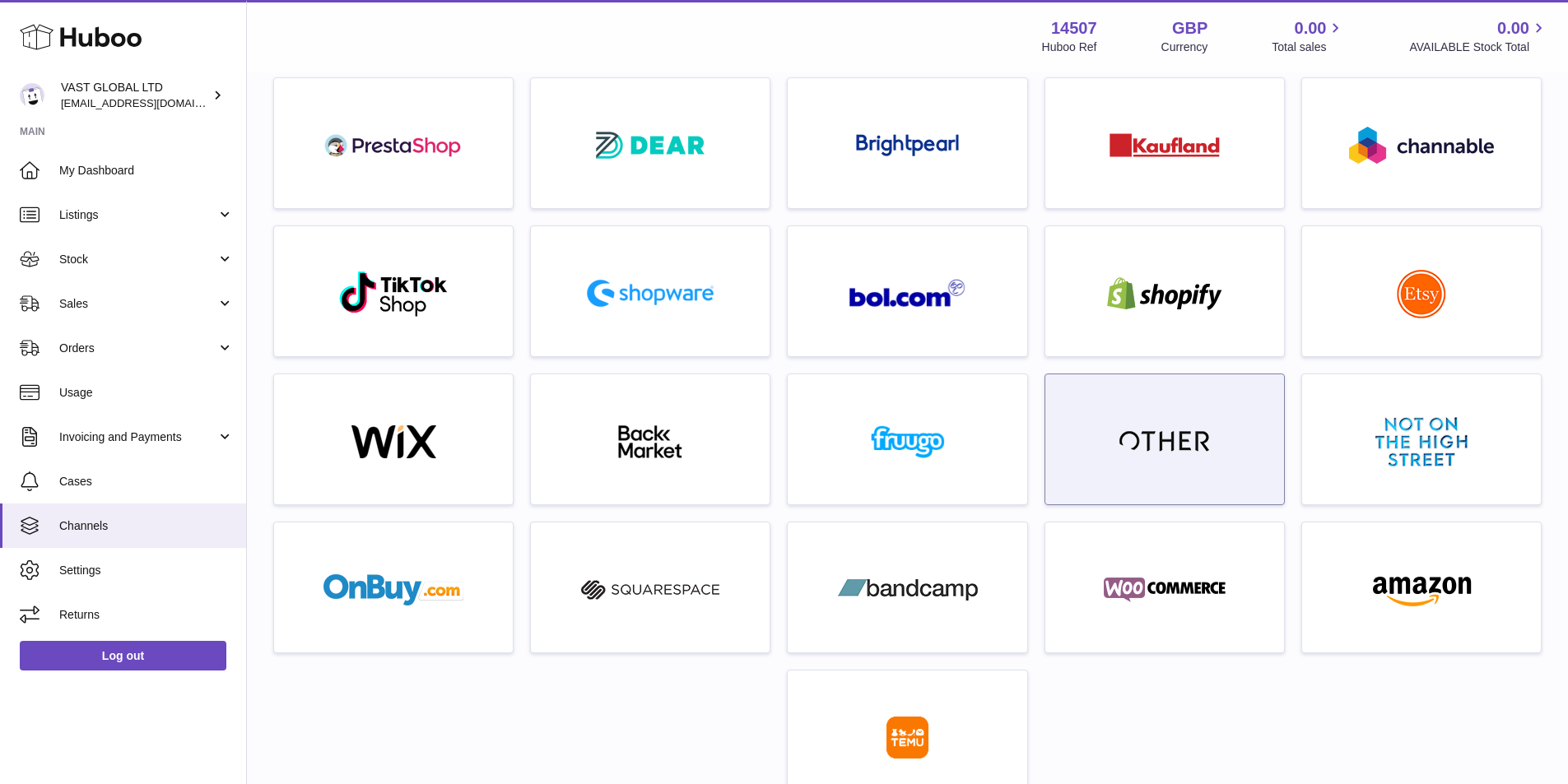
scroll to position [247, 0]
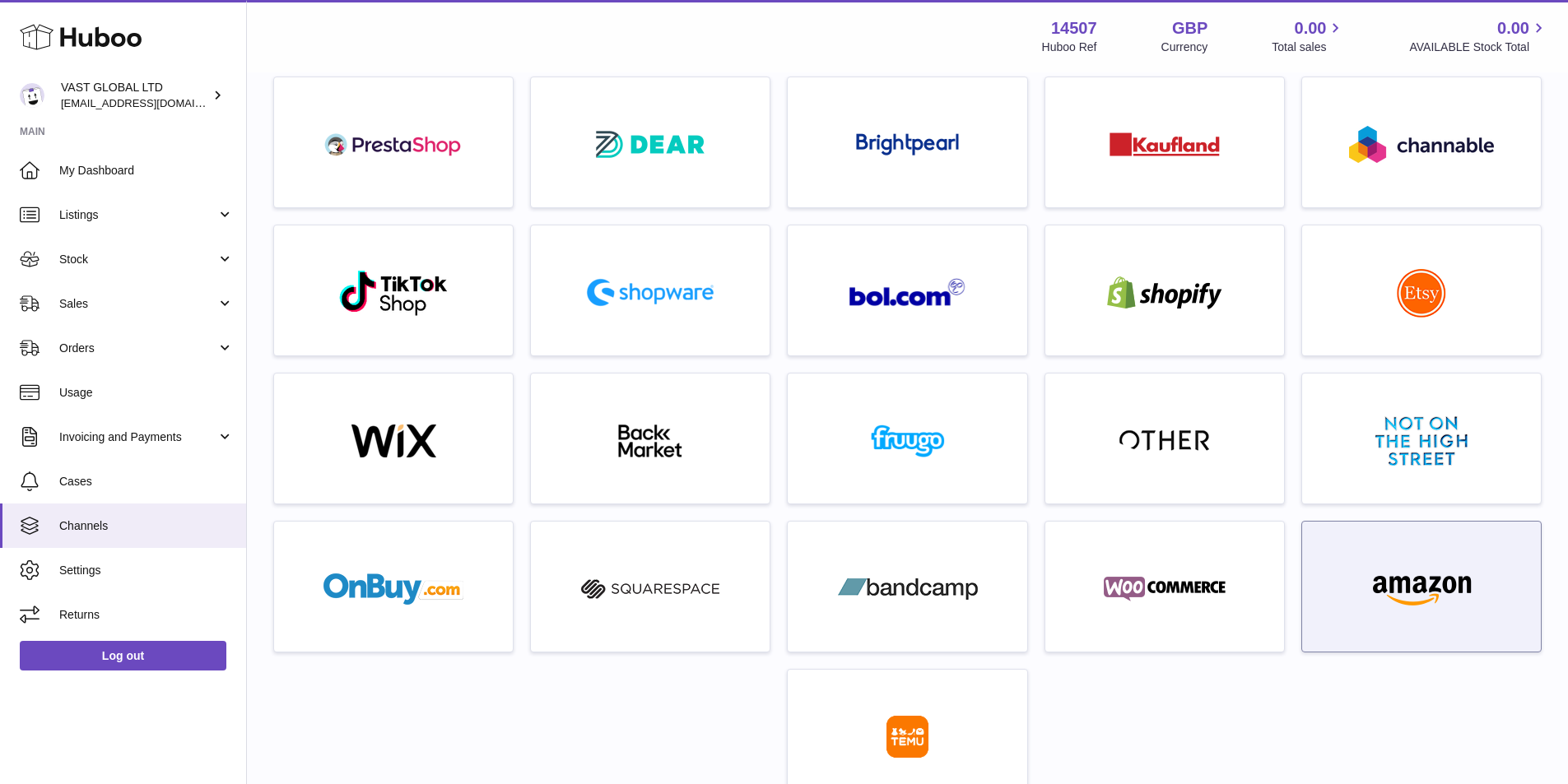
click at [1478, 592] on img at bounding box center [1421, 589] width 140 height 33
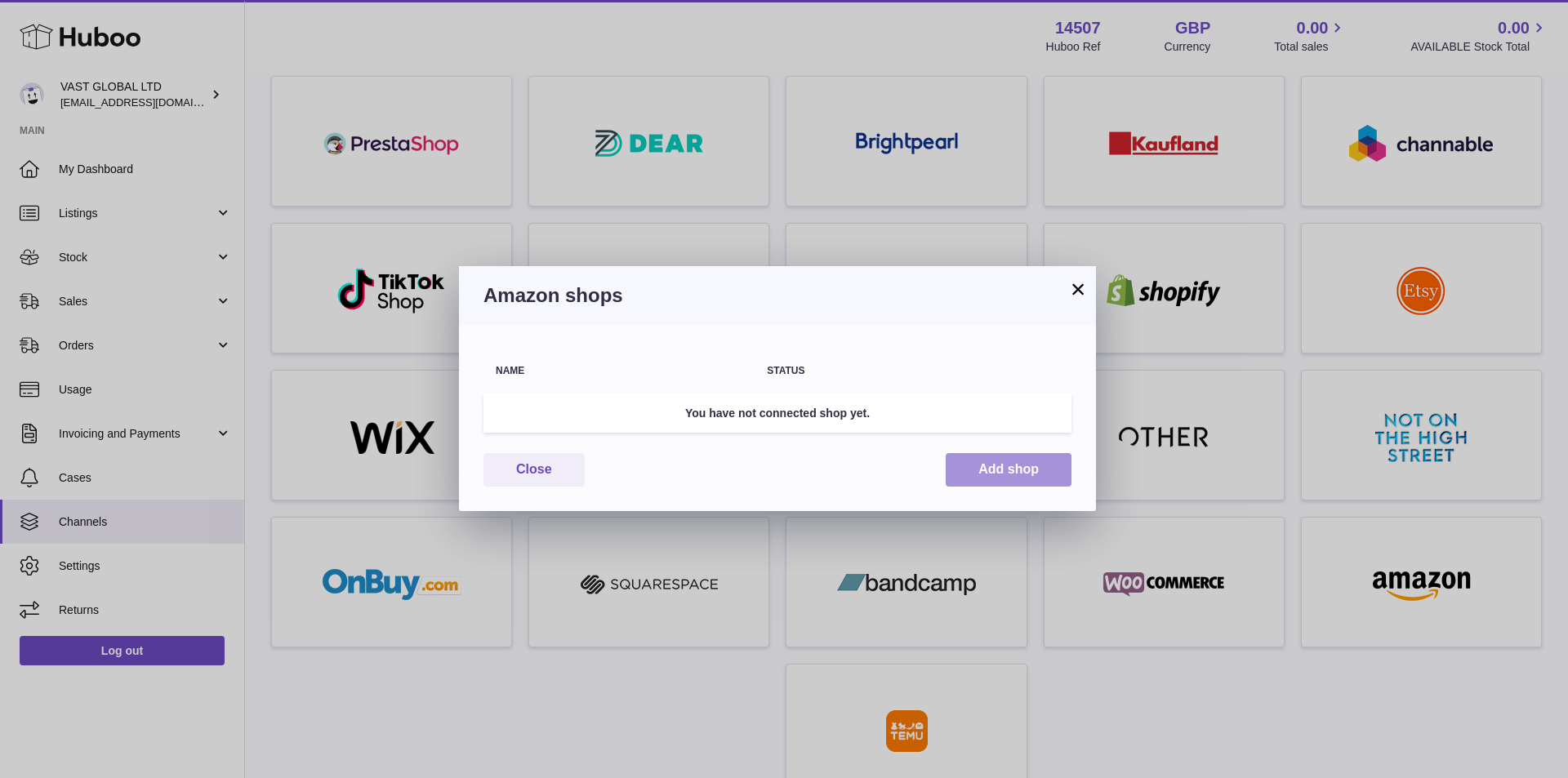
click at [1018, 473] on button "Add shop" at bounding box center [1009, 470] width 126 height 33
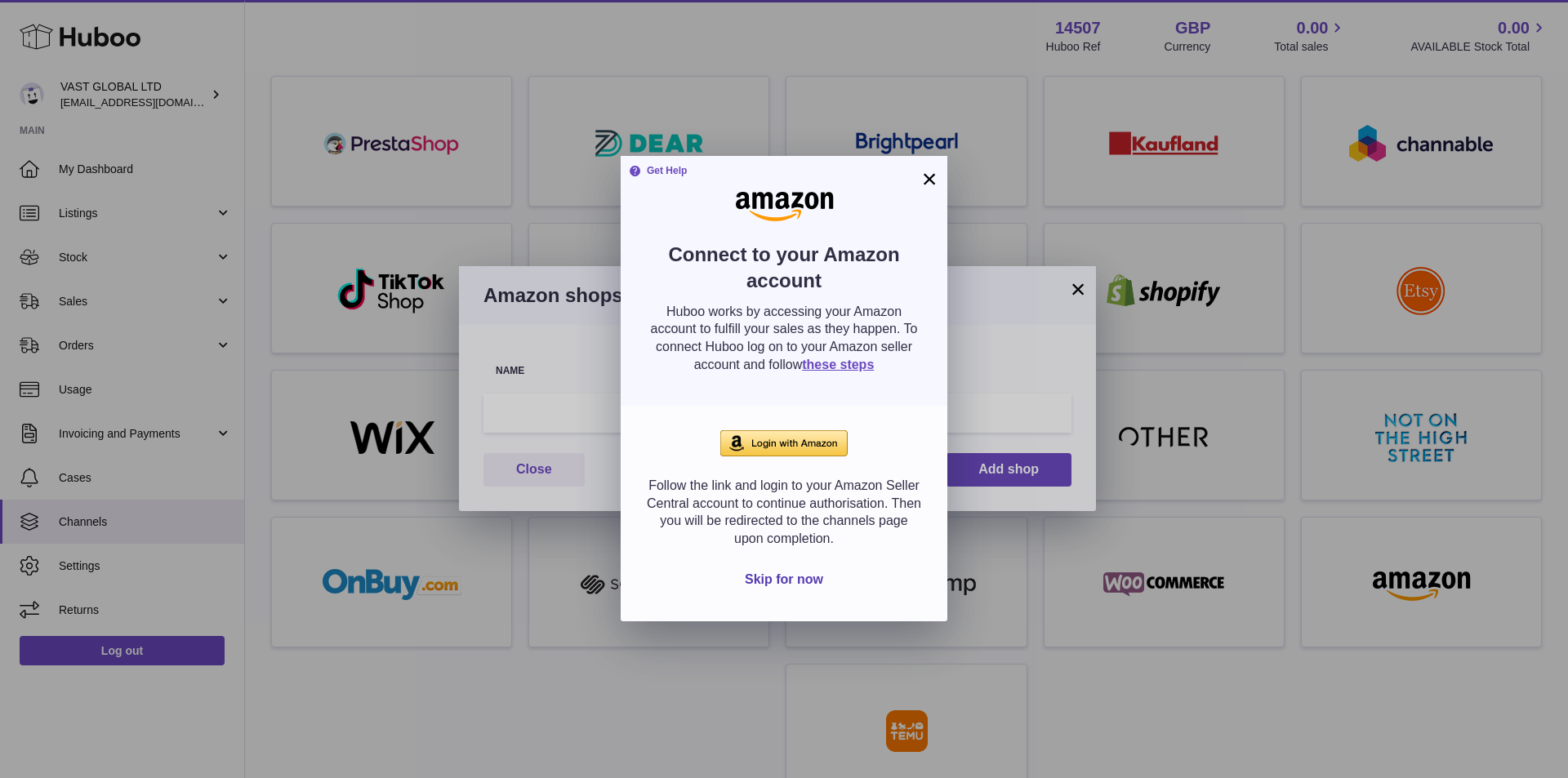
click at [775, 434] on img at bounding box center [784, 443] width 127 height 26
click at [931, 179] on button "×" at bounding box center [930, 179] width 20 height 20
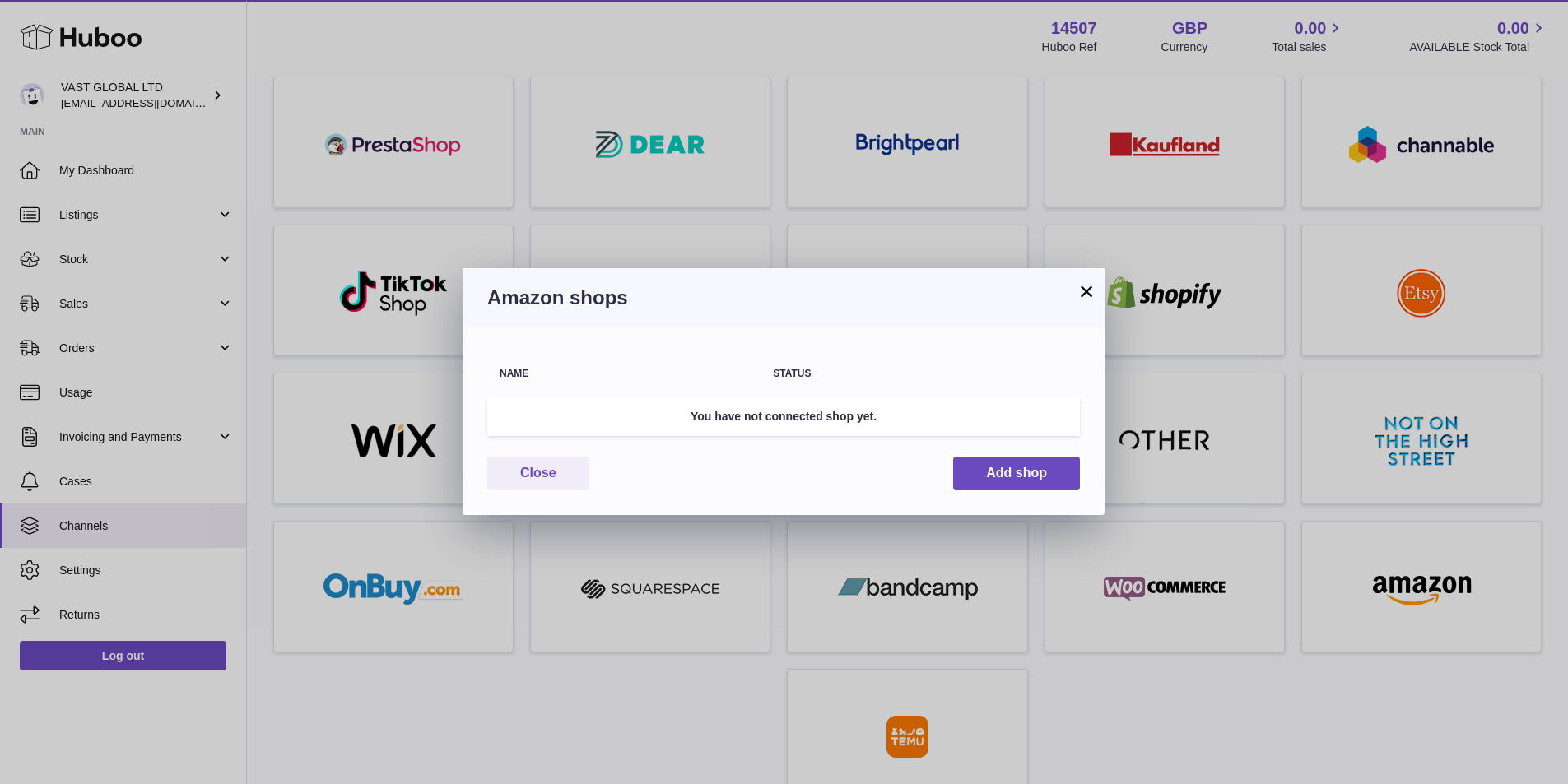
click at [1088, 293] on button "×" at bounding box center [1086, 292] width 20 height 20
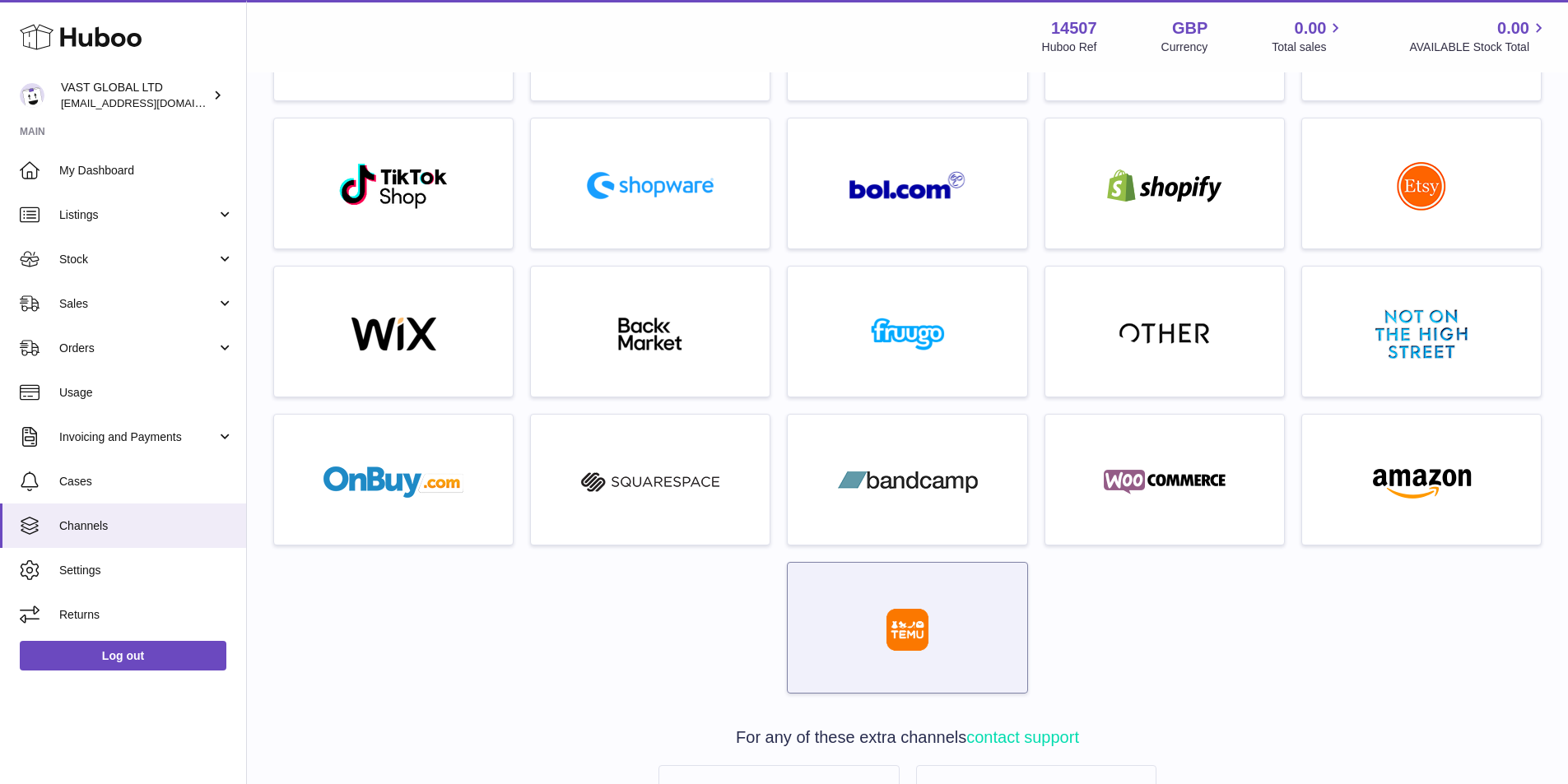
scroll to position [412, 0]
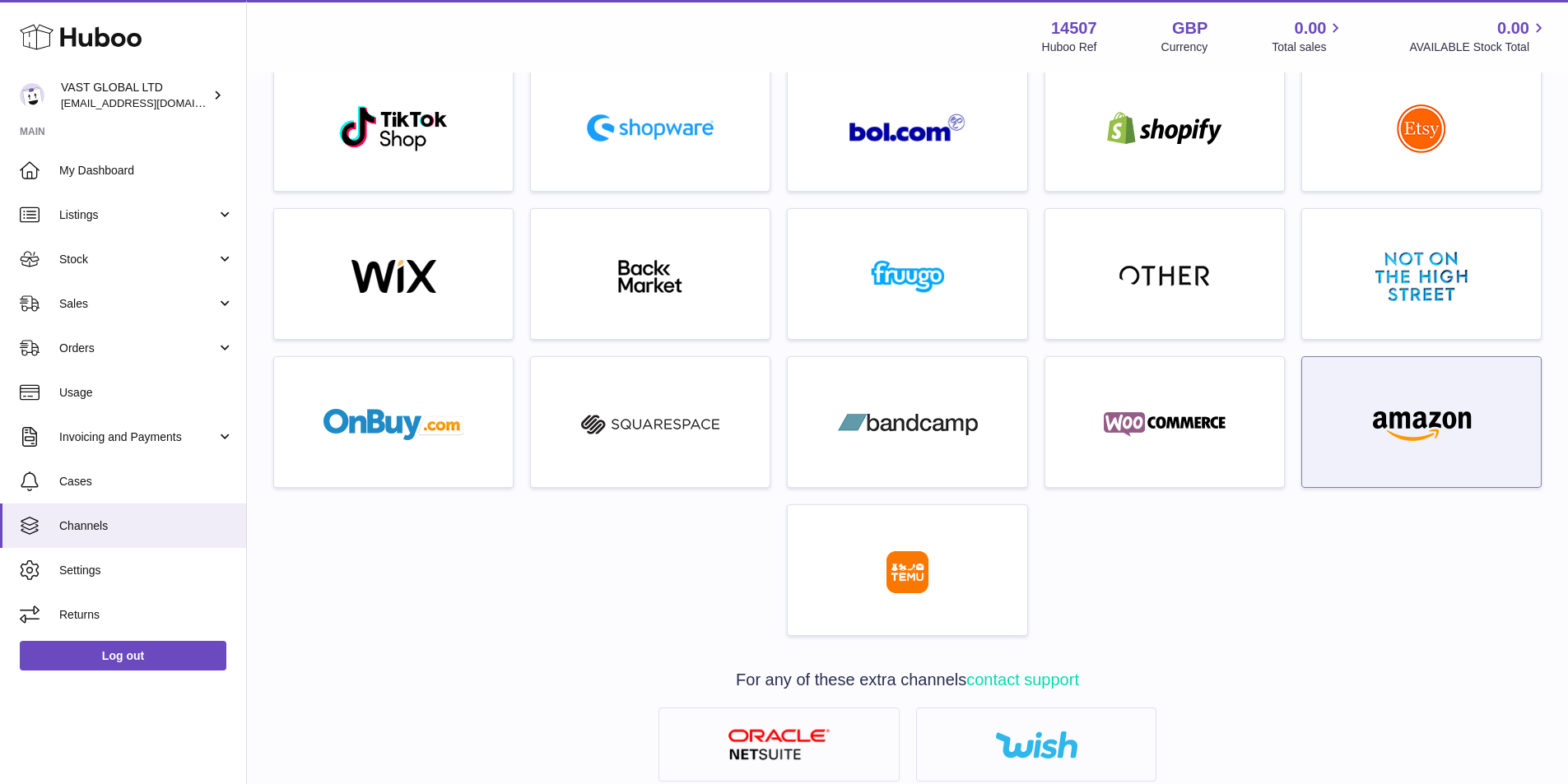
click at [1362, 437] on img at bounding box center [1421, 424] width 140 height 33
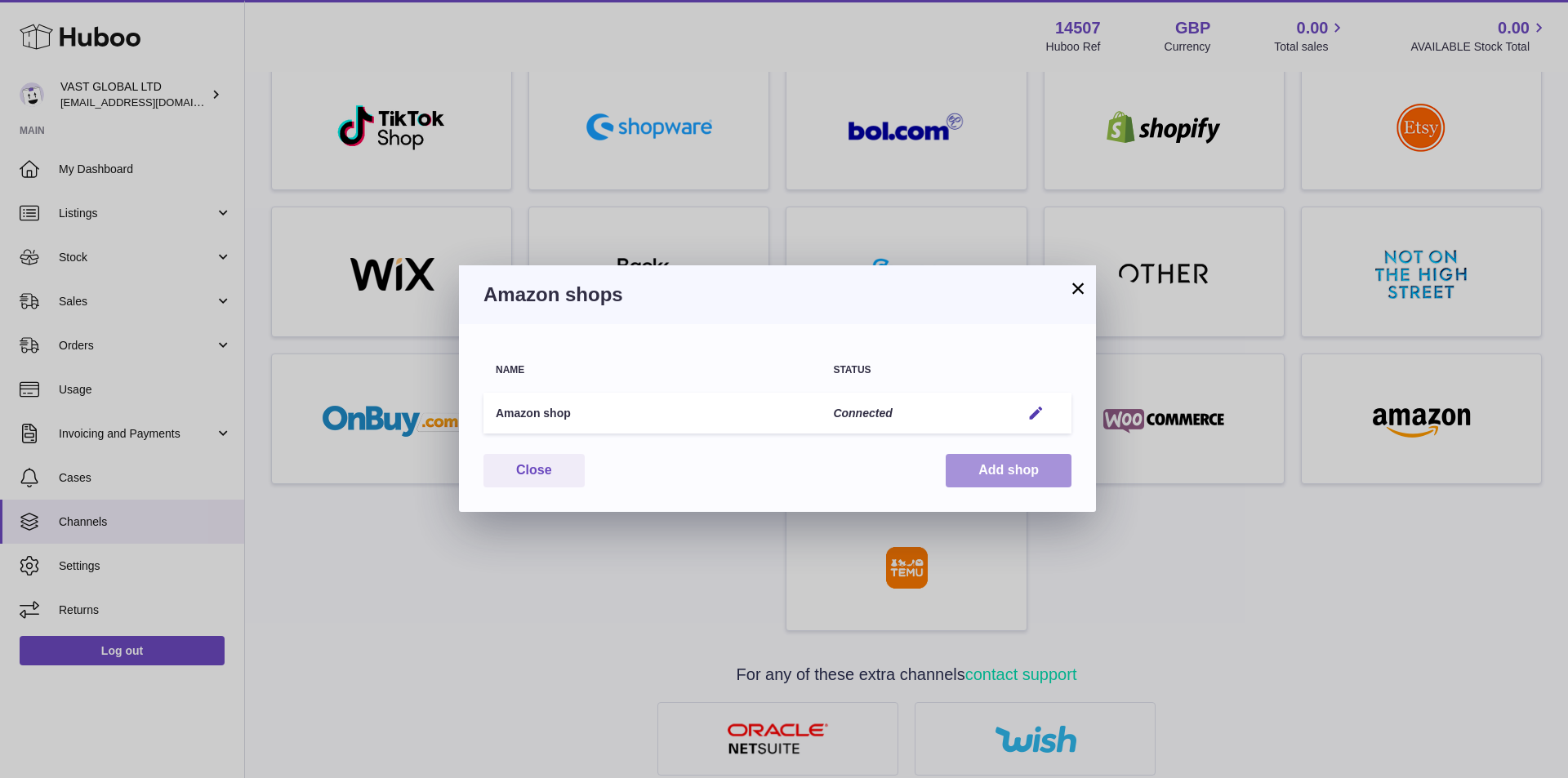
click at [985, 467] on button "Add shop" at bounding box center [1009, 471] width 126 height 33
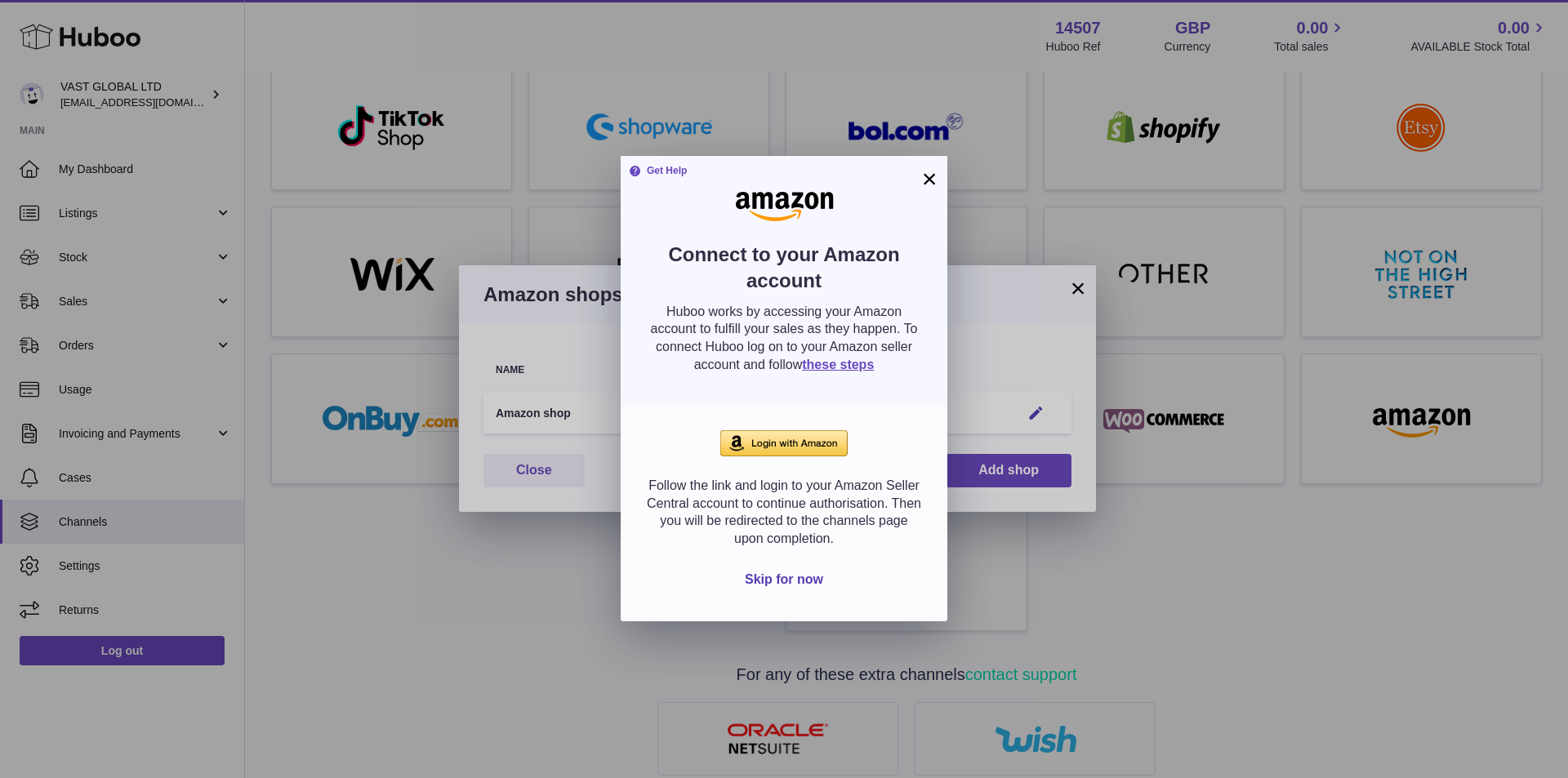
click at [931, 174] on button "×" at bounding box center [930, 179] width 20 height 20
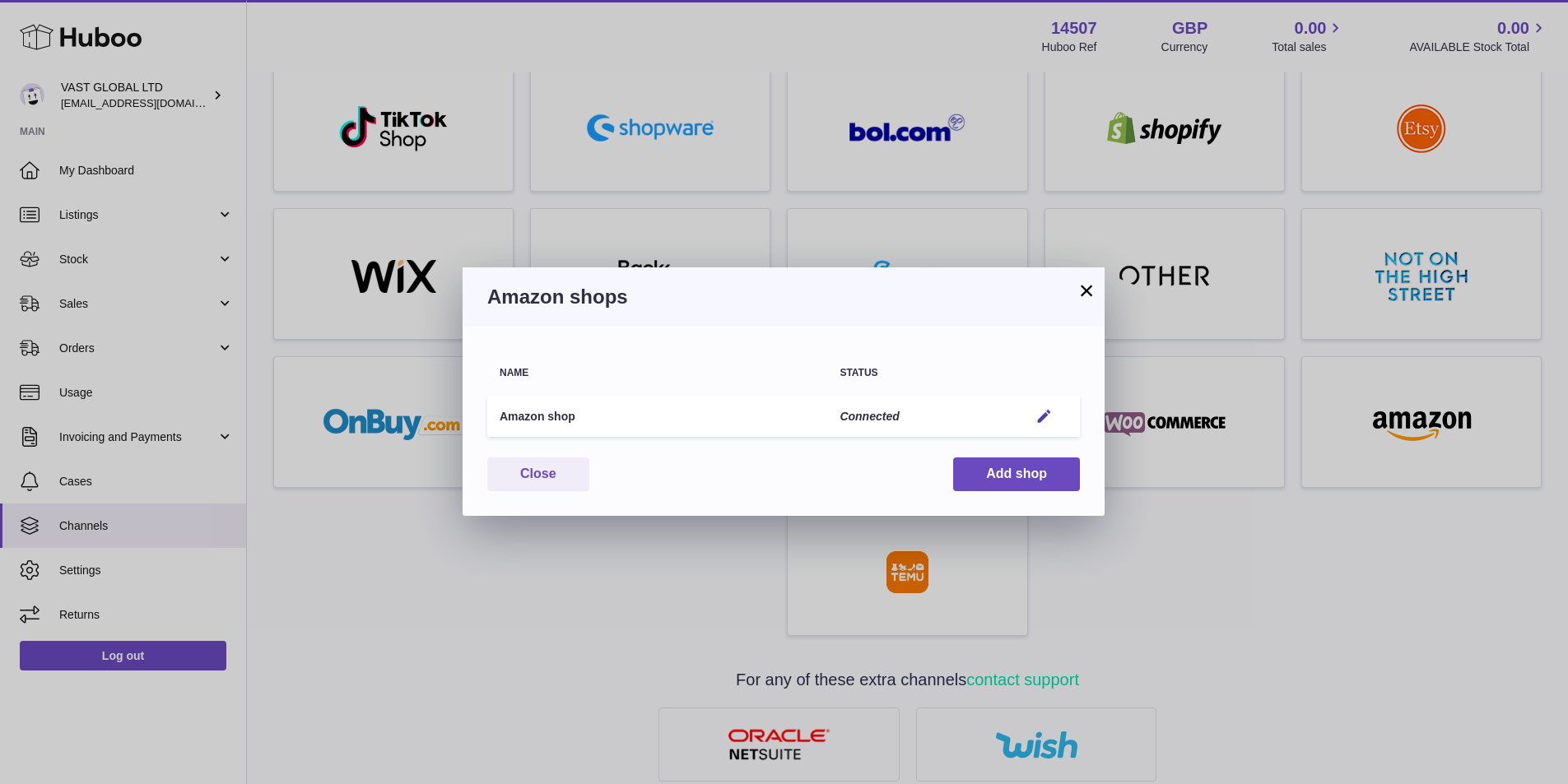
click at [1087, 293] on button "×" at bounding box center [1086, 291] width 20 height 20
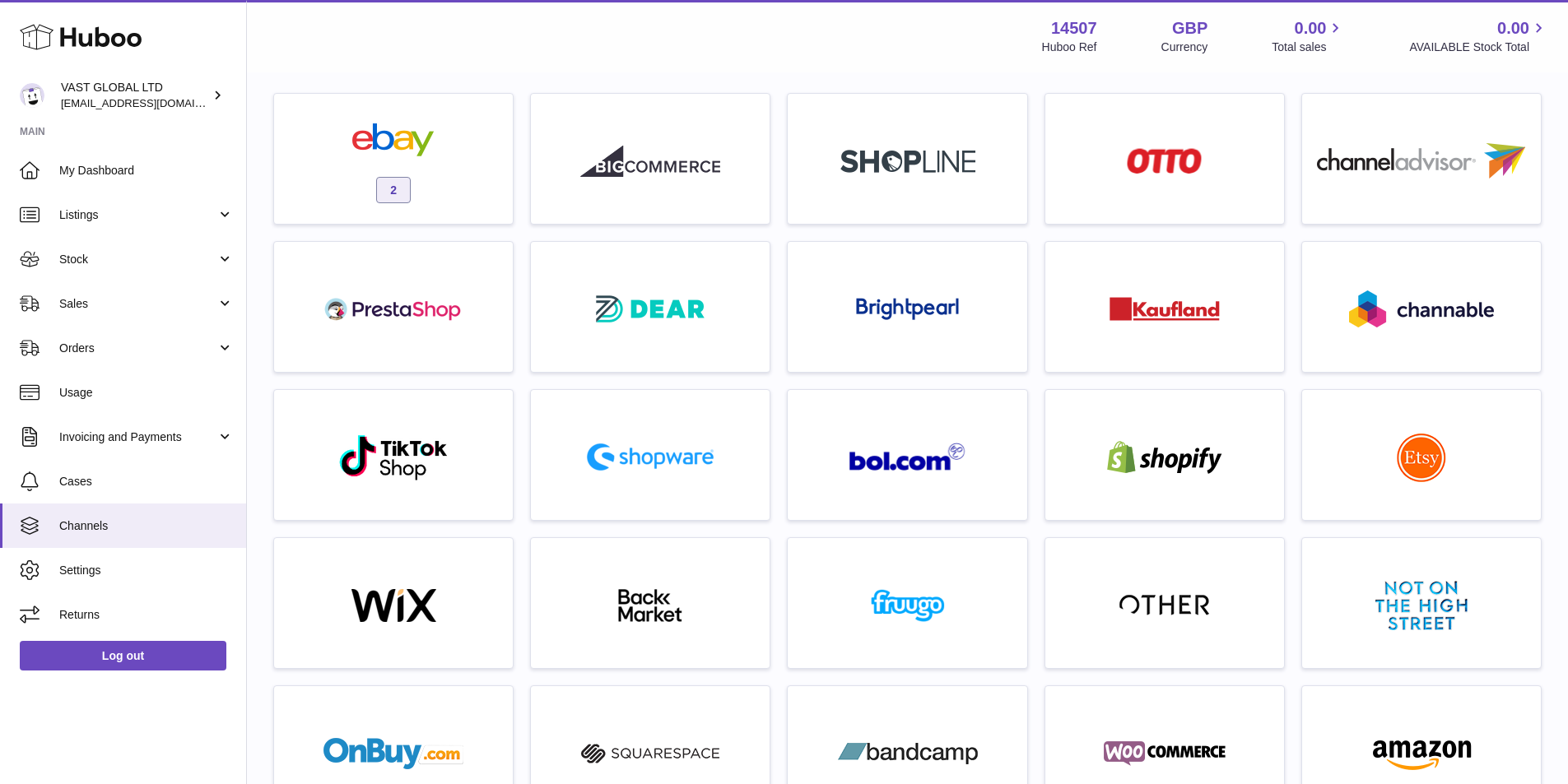
scroll to position [0, 0]
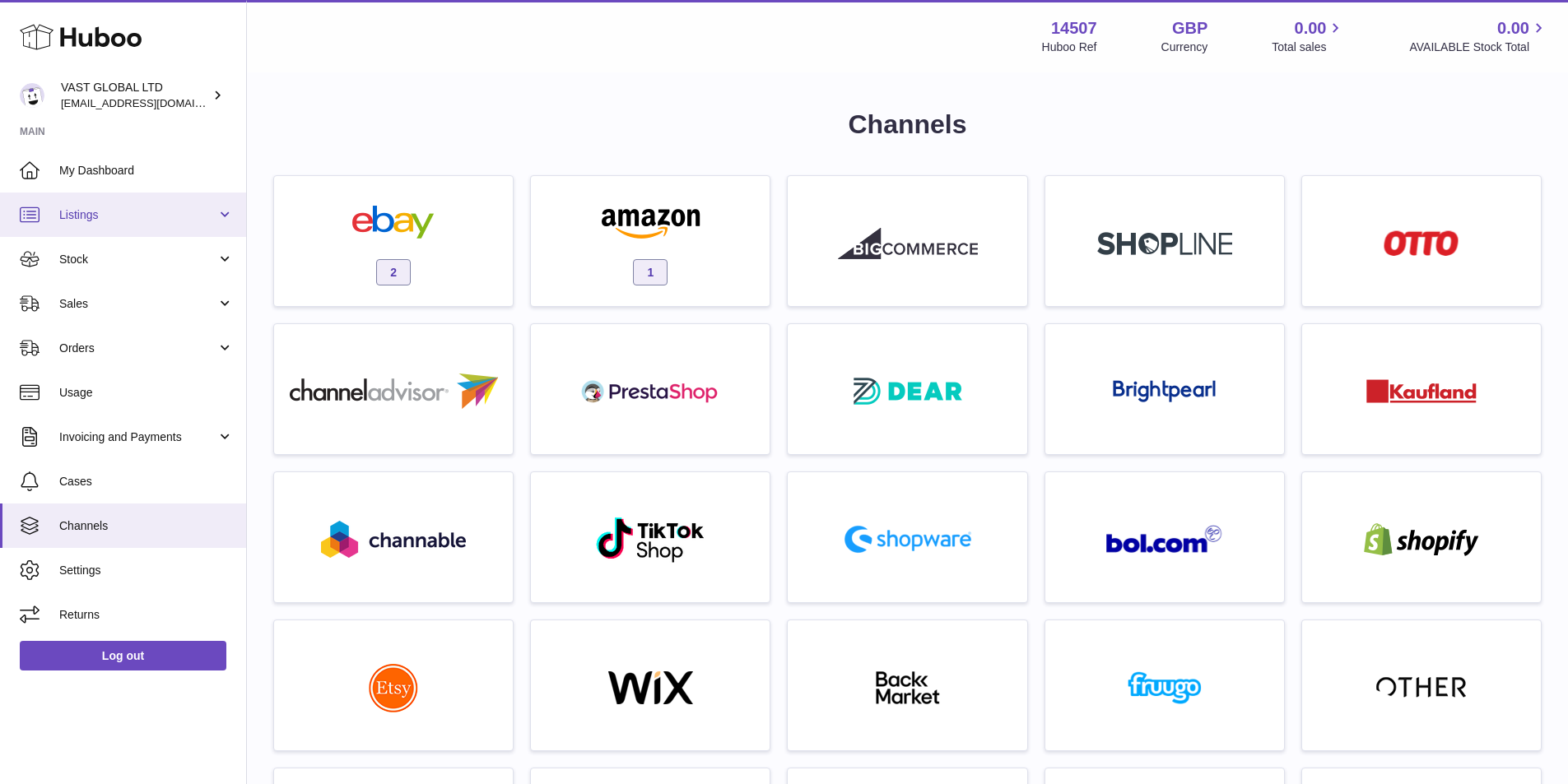
drag, startPoint x: 113, startPoint y: 210, endPoint x: 138, endPoint y: 213, distance: 25.2
click at [115, 211] on span "Listings" at bounding box center [138, 216] width 158 height 16
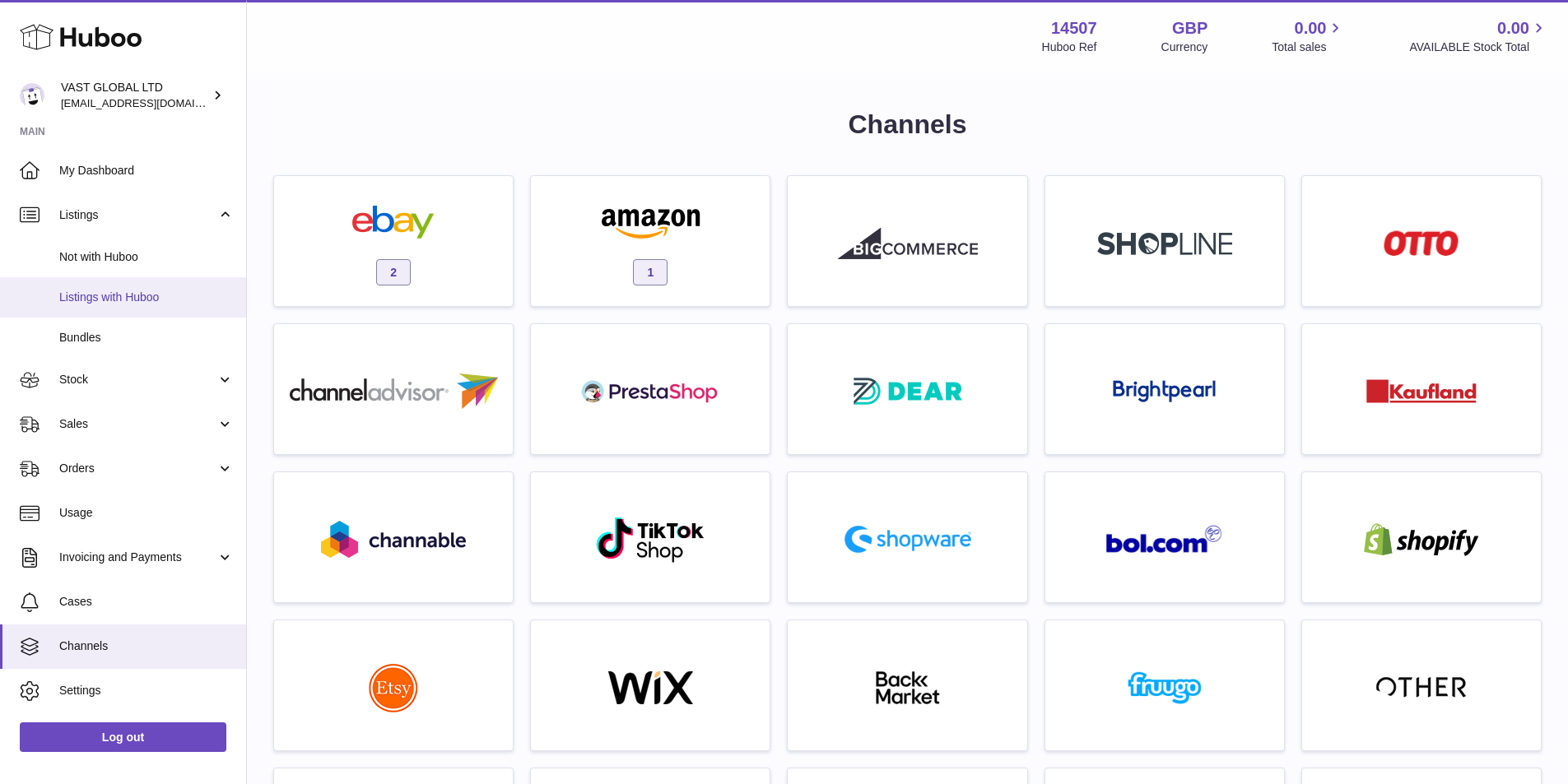
click at [144, 297] on span "Listings with Huboo" at bounding box center [146, 297] width 174 height 16
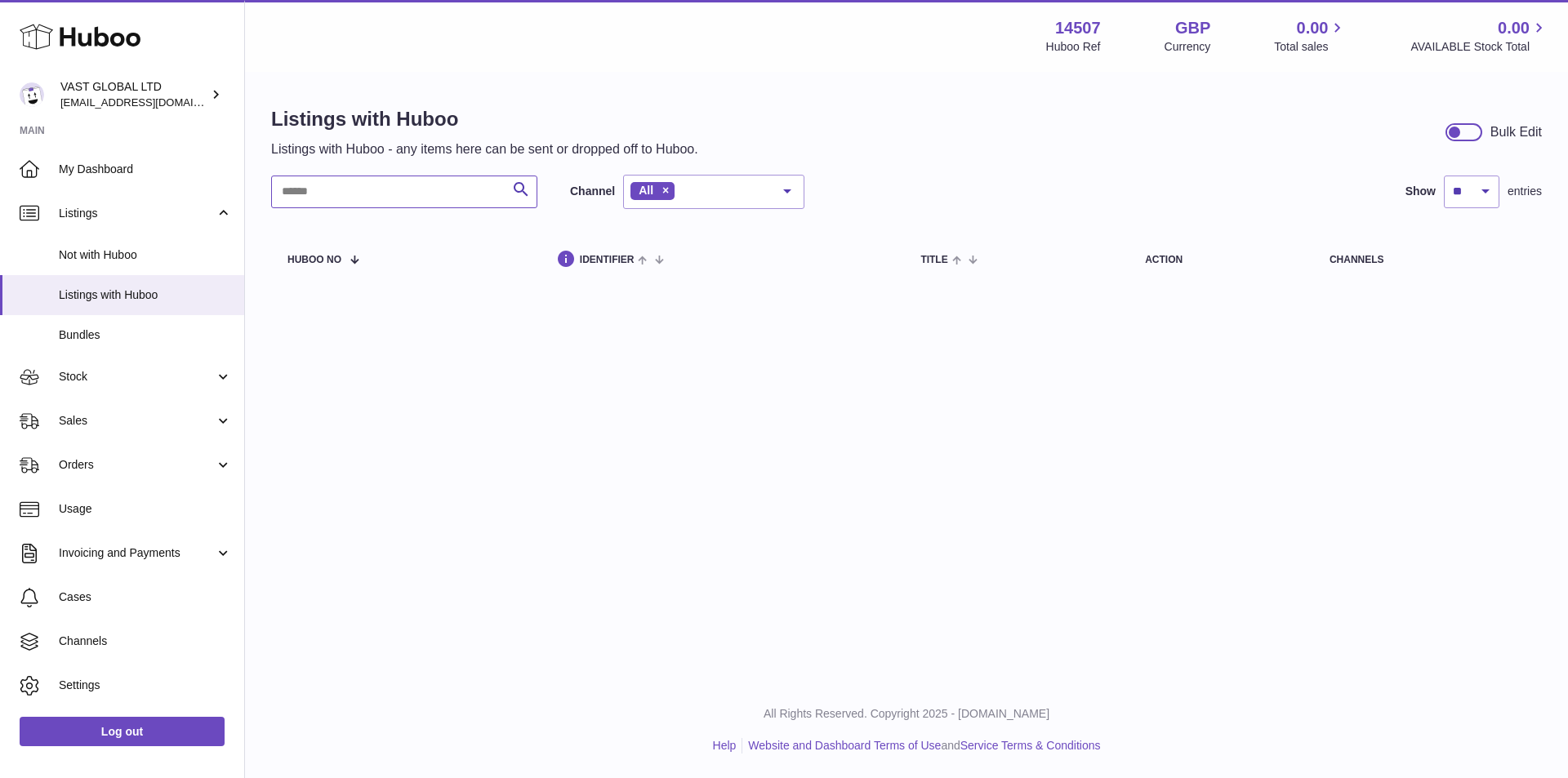
click at [438, 197] on input "text" at bounding box center [404, 192] width 266 height 32
click at [165, 171] on span "My Dashboard" at bounding box center [145, 169] width 173 height 16
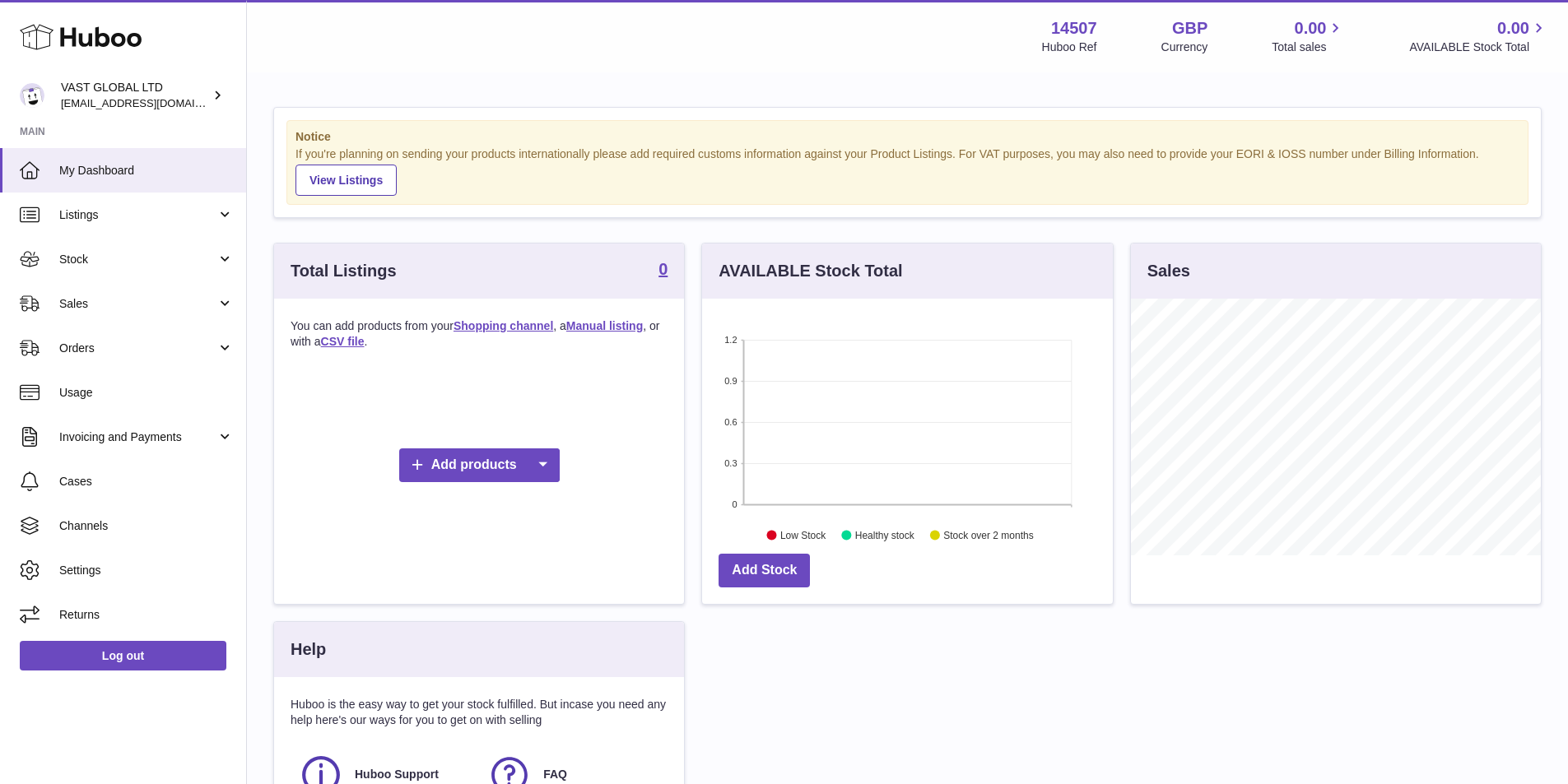
scroll to position [257, 411]
click at [491, 464] on link "Add products" at bounding box center [479, 465] width 161 height 33
drag, startPoint x: 391, startPoint y: 507, endPoint x: 369, endPoint y: 524, distance: 27.8
click at [392, 507] on div "Add products" at bounding box center [479, 465] width 377 height 198
click at [33, 95] on img at bounding box center [32, 95] width 25 height 25
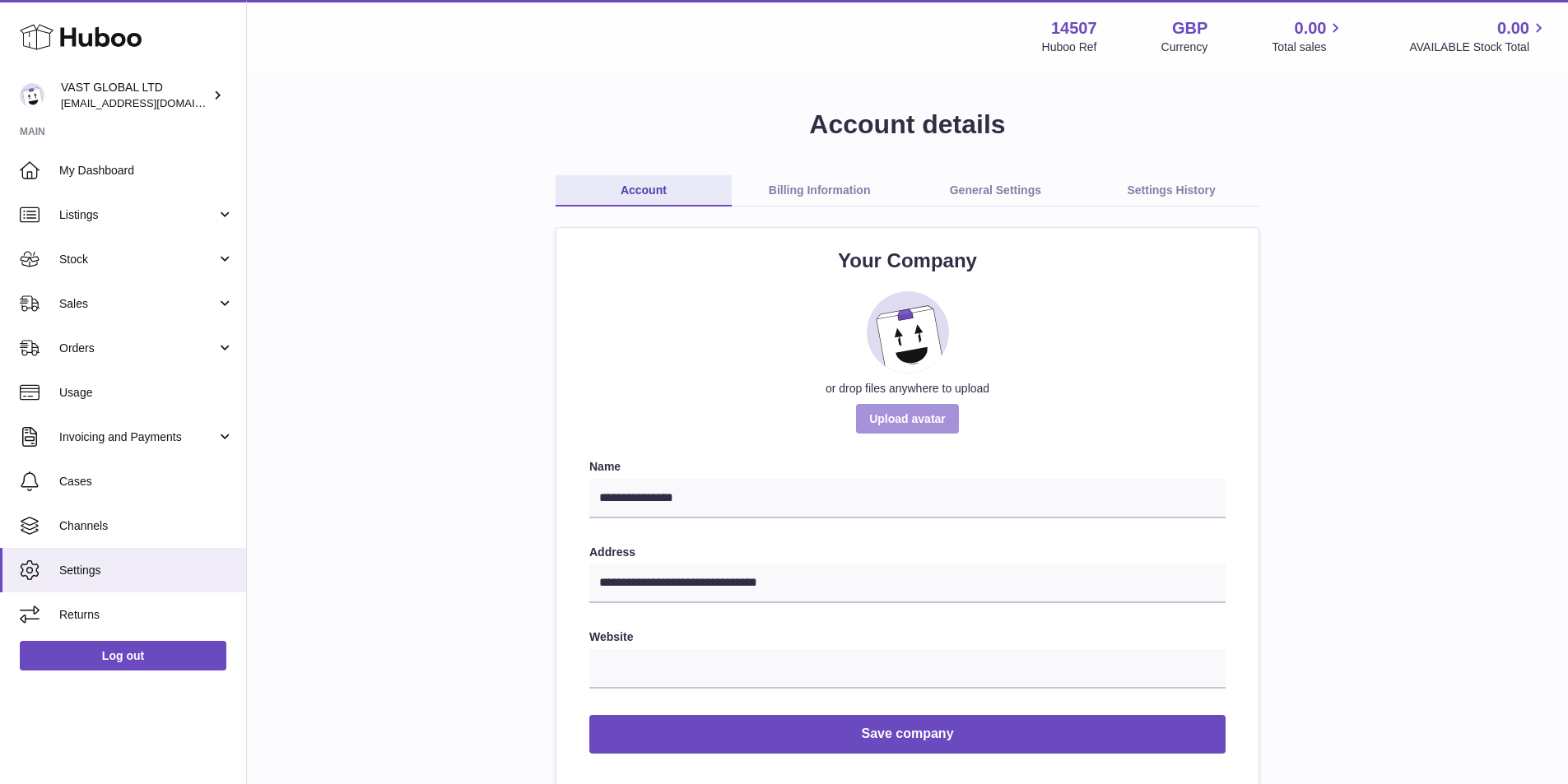
click at [892, 426] on label at bounding box center [907, 419] width 102 height 30
click at [946, 413] on input "or drop files anywhere to upload" at bounding box center [946, 412] width 1 height 1
type input "**********"
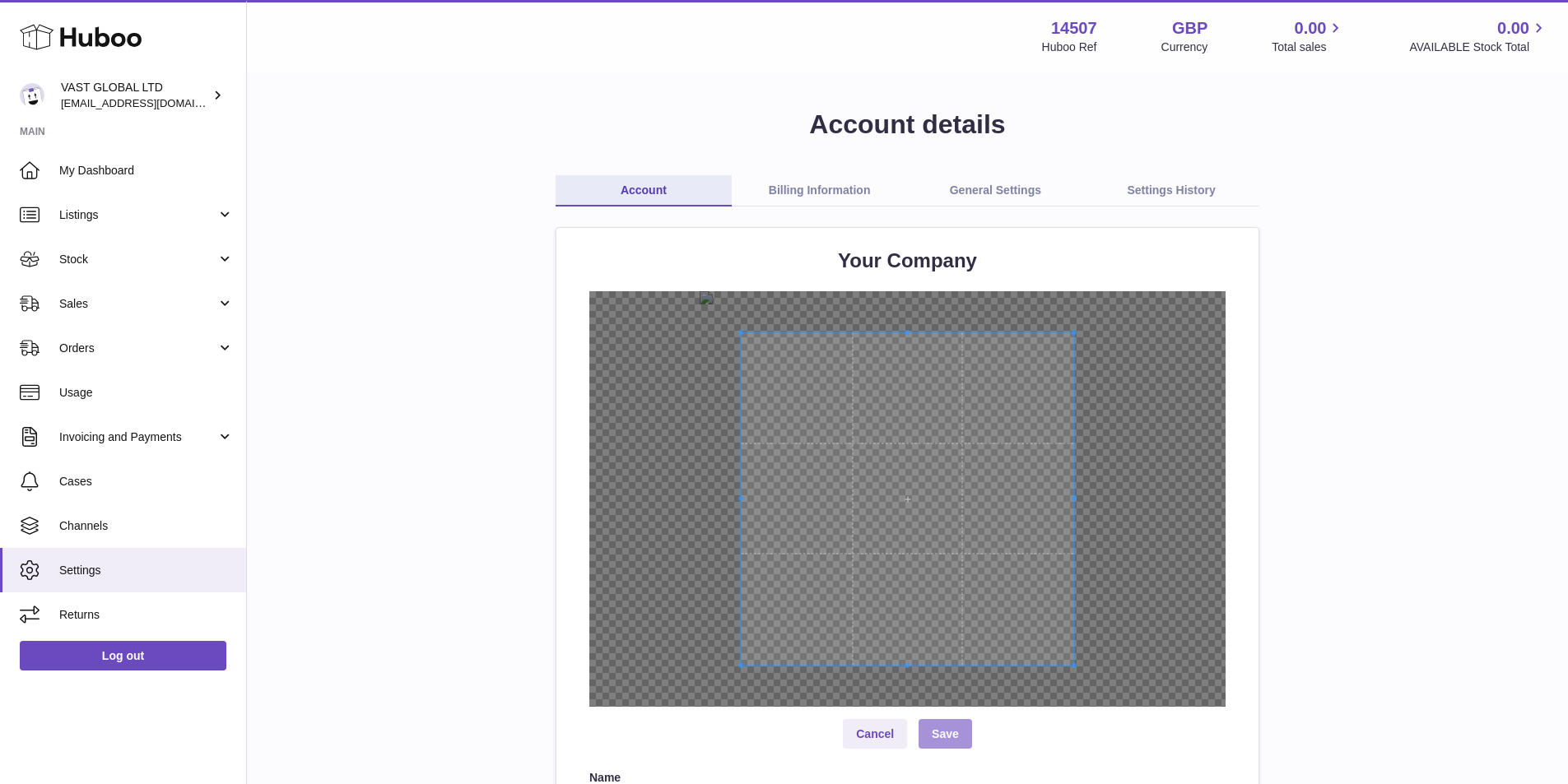
click at [941, 736] on button "Save" at bounding box center [945, 734] width 53 height 30
